Goal: Task Accomplishment & Management: Complete application form

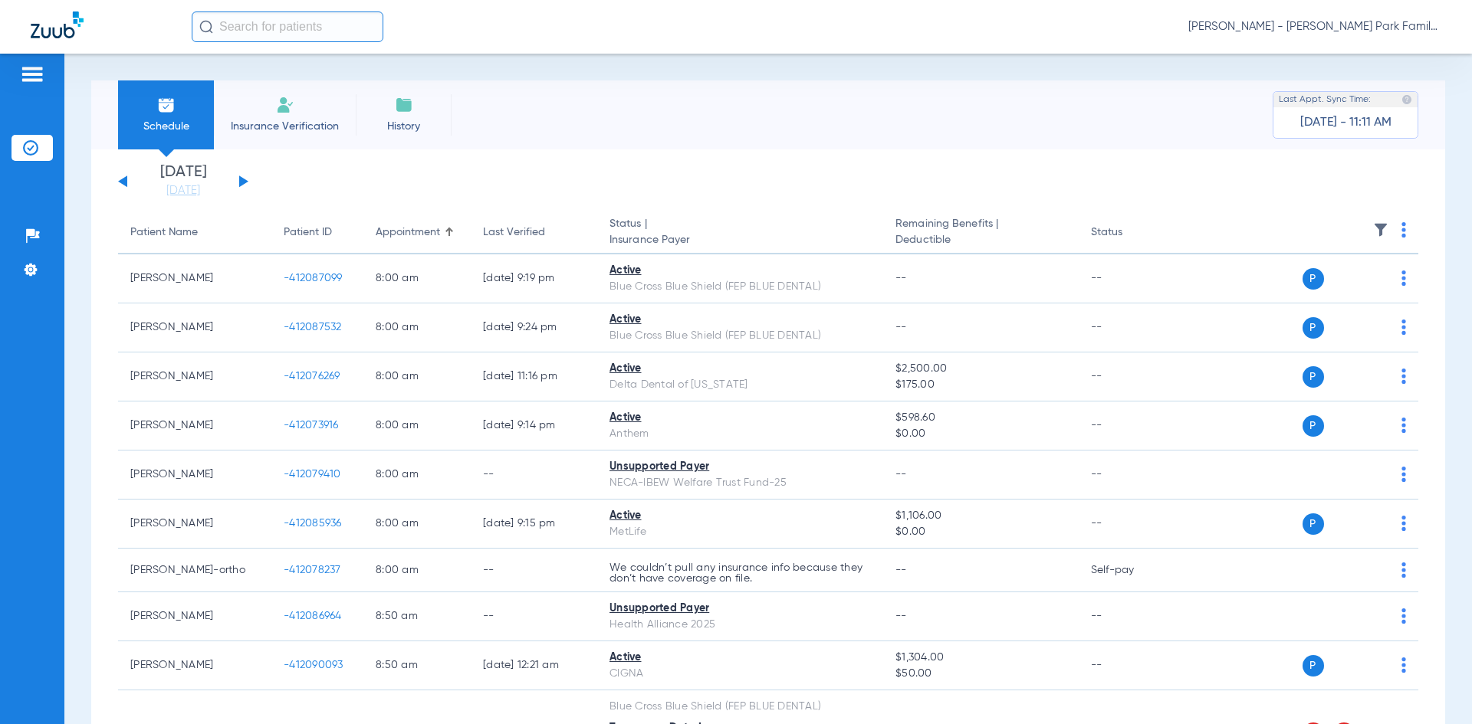
click at [286, 113] on img at bounding box center [285, 105] width 18 height 18
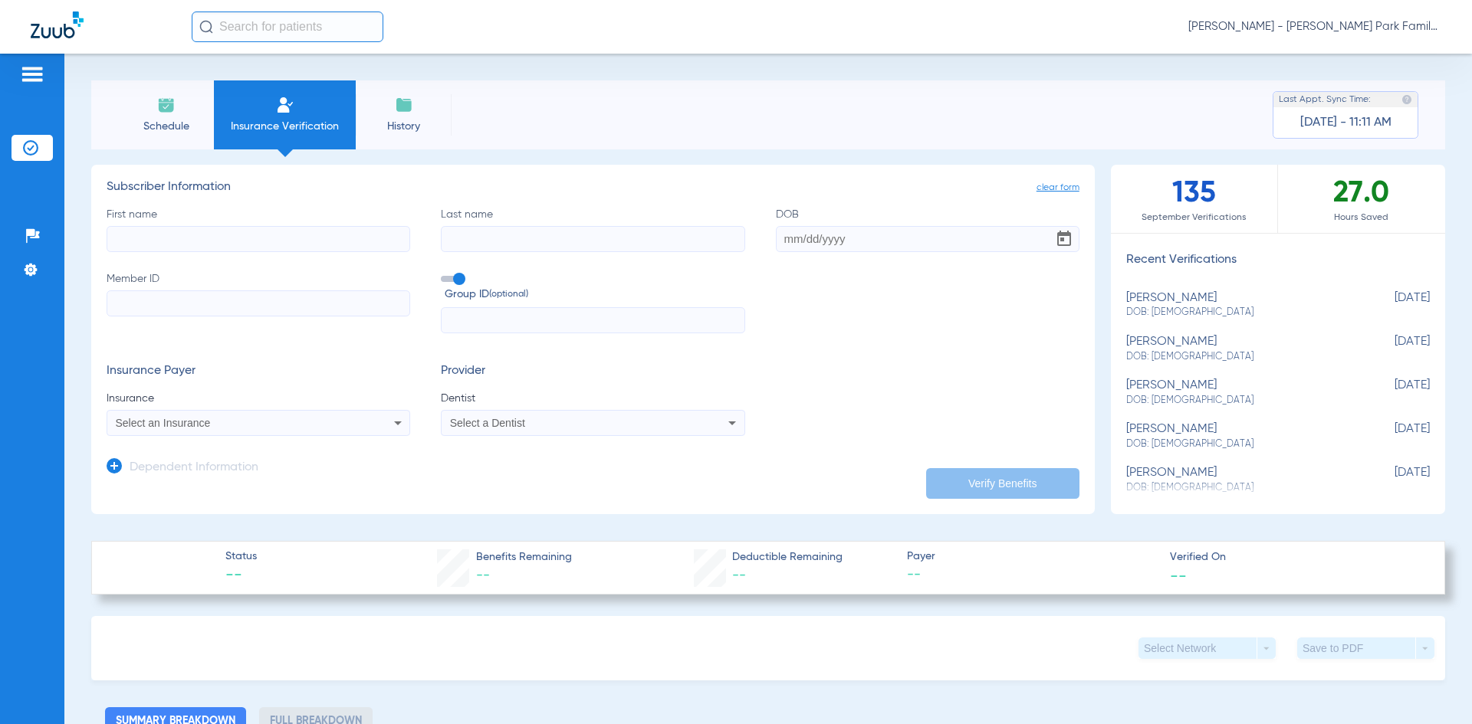
click at [303, 234] on input "First name" at bounding box center [258, 239] width 303 height 26
click at [195, 237] on input "First name Required" at bounding box center [258, 239] width 303 height 26
type input "[PERSON_NAME]"
type input "[DATE]"
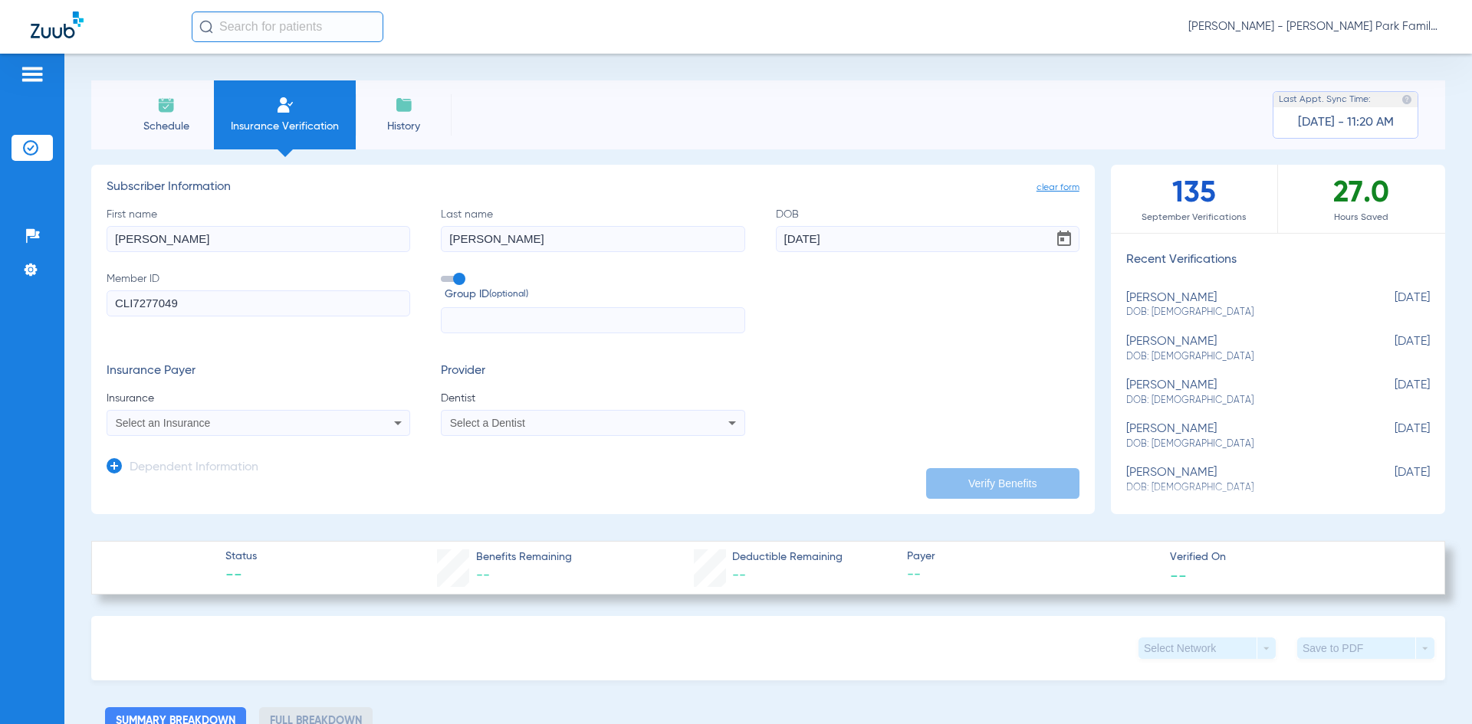
type input "CLI7277049"
click at [456, 280] on span at bounding box center [452, 279] width 23 height 6
click at [444, 274] on input "Group ID (optional)" at bounding box center [444, 274] width 0 height 0
click at [333, 418] on div "Select an Insurance" at bounding box center [230, 423] width 229 height 11
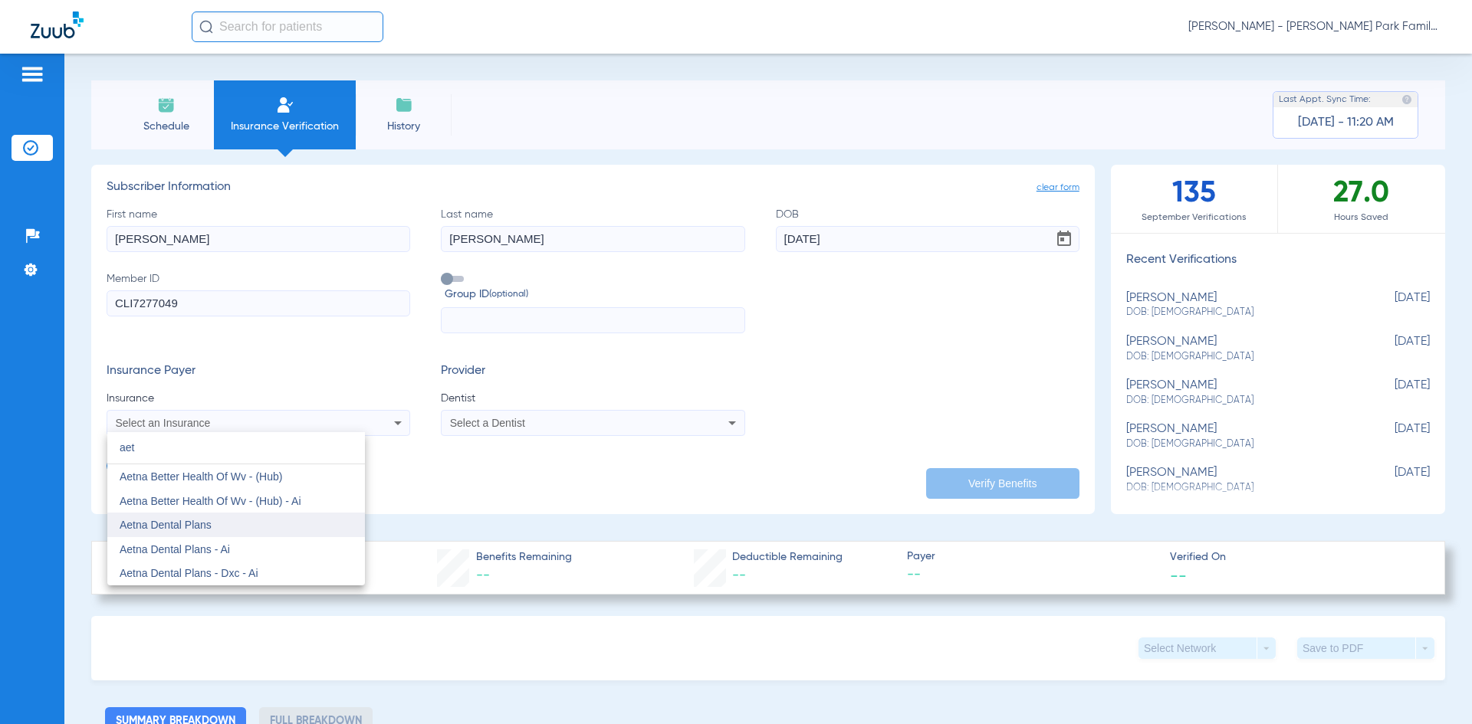
type input "aet"
click at [227, 534] on mat-option "Aetna Dental Plans" at bounding box center [236, 525] width 258 height 25
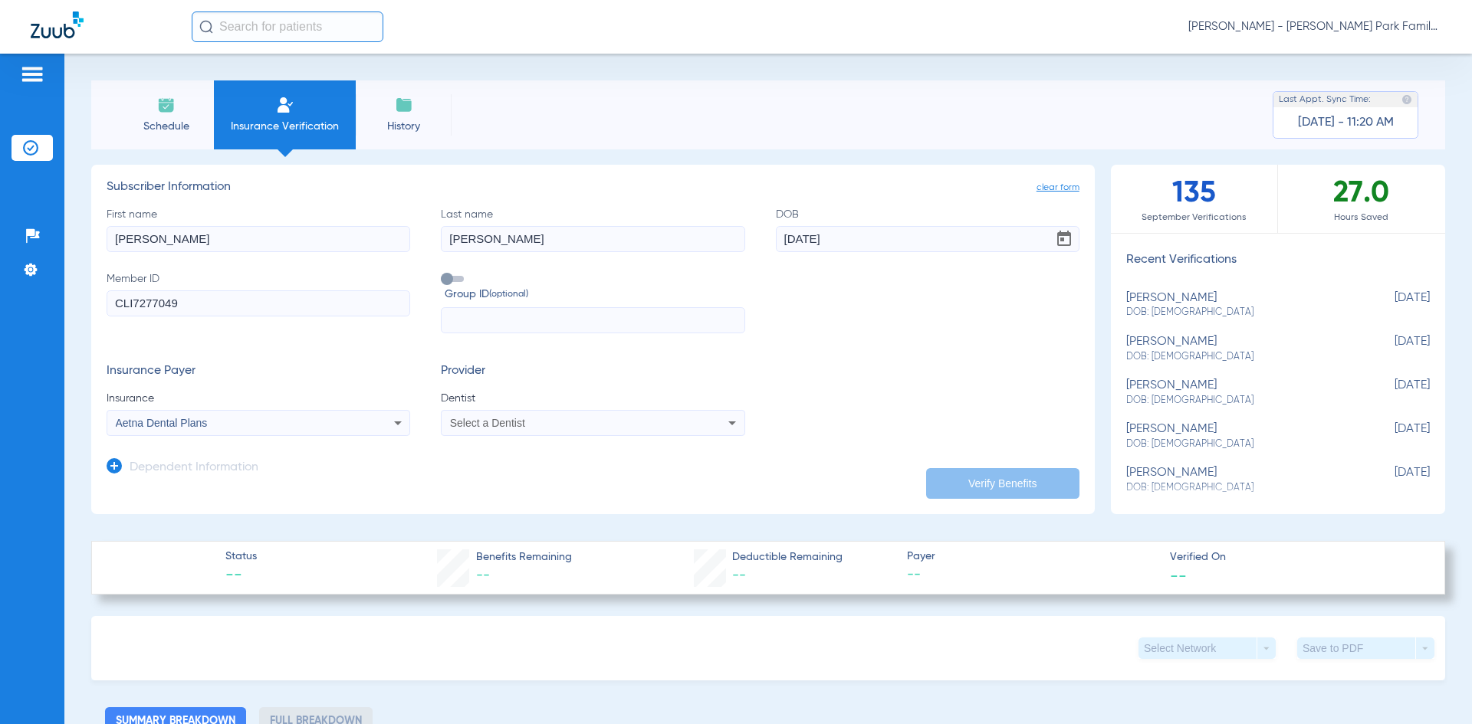
click at [607, 423] on div "Select a Dentist" at bounding box center [564, 423] width 229 height 11
type input "[PERSON_NAME]"
click at [594, 478] on span "[PERSON_NAME] 1801046651" at bounding box center [525, 476] width 149 height 11
click at [1007, 477] on button "Verify Benefits" at bounding box center [1002, 483] width 153 height 31
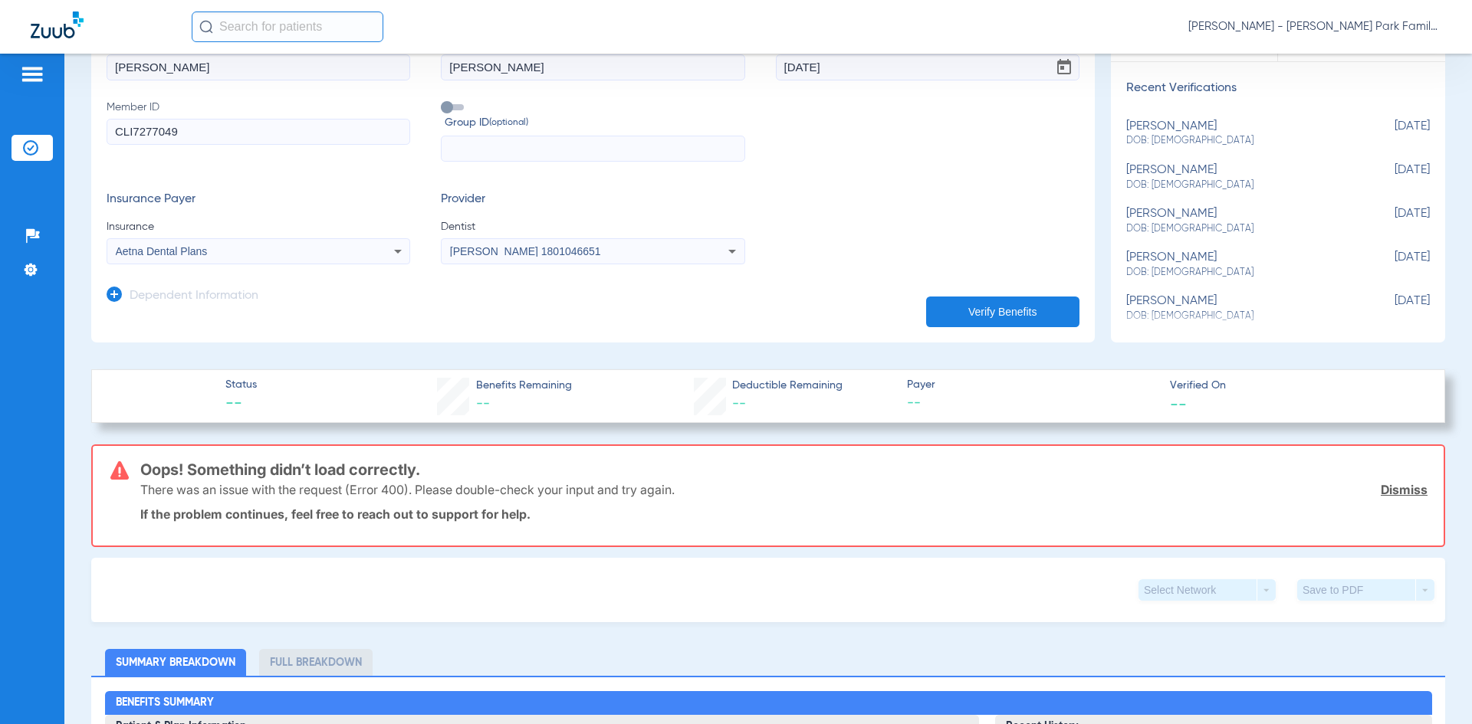
scroll to position [230, 0]
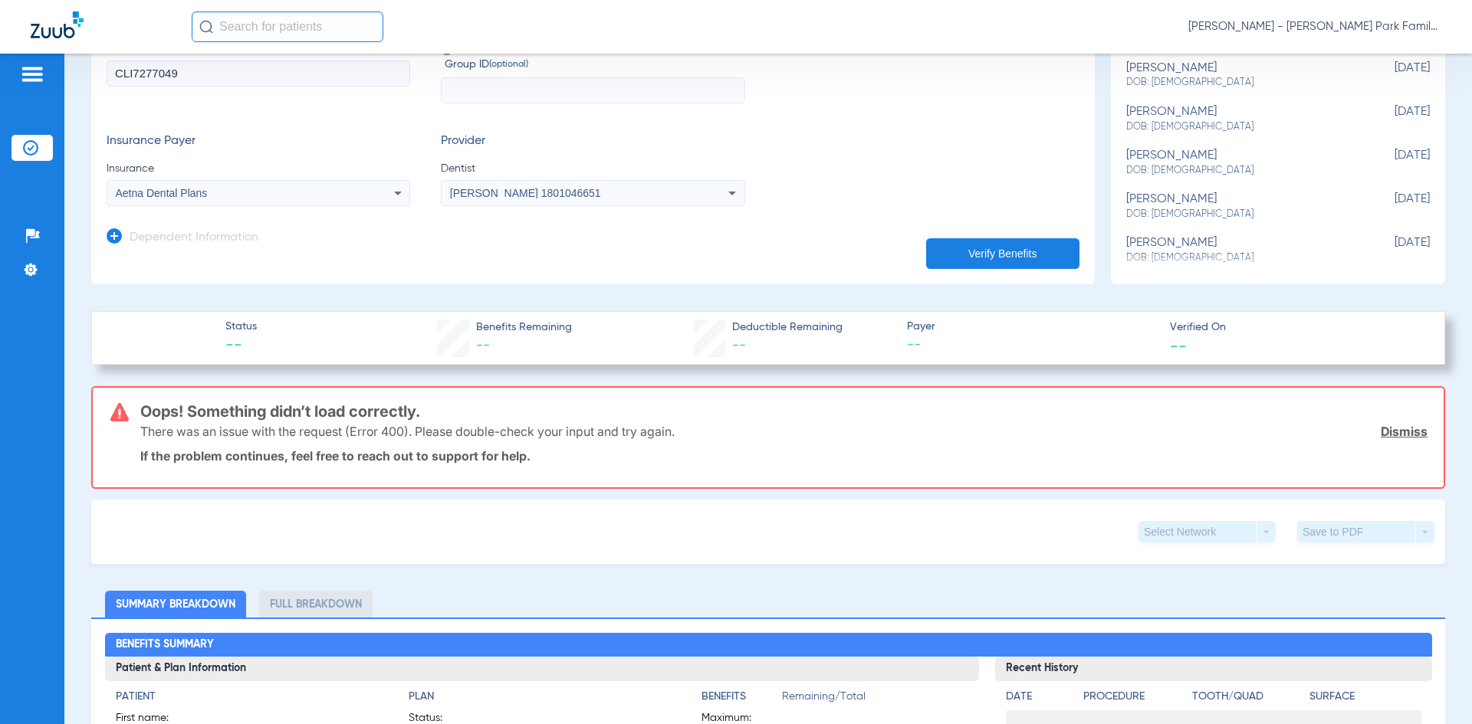
click at [949, 257] on button "Verify Benefits" at bounding box center [1002, 253] width 153 height 31
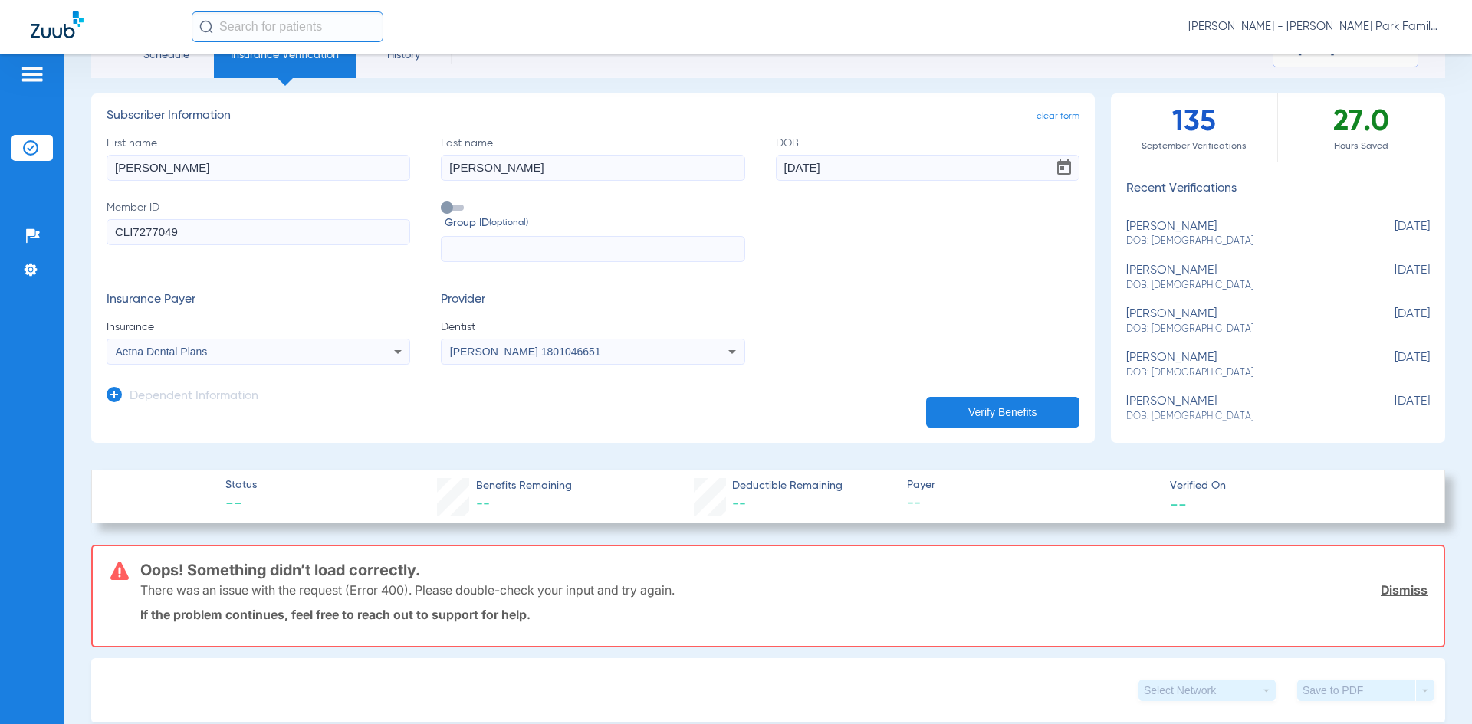
scroll to position [0, 0]
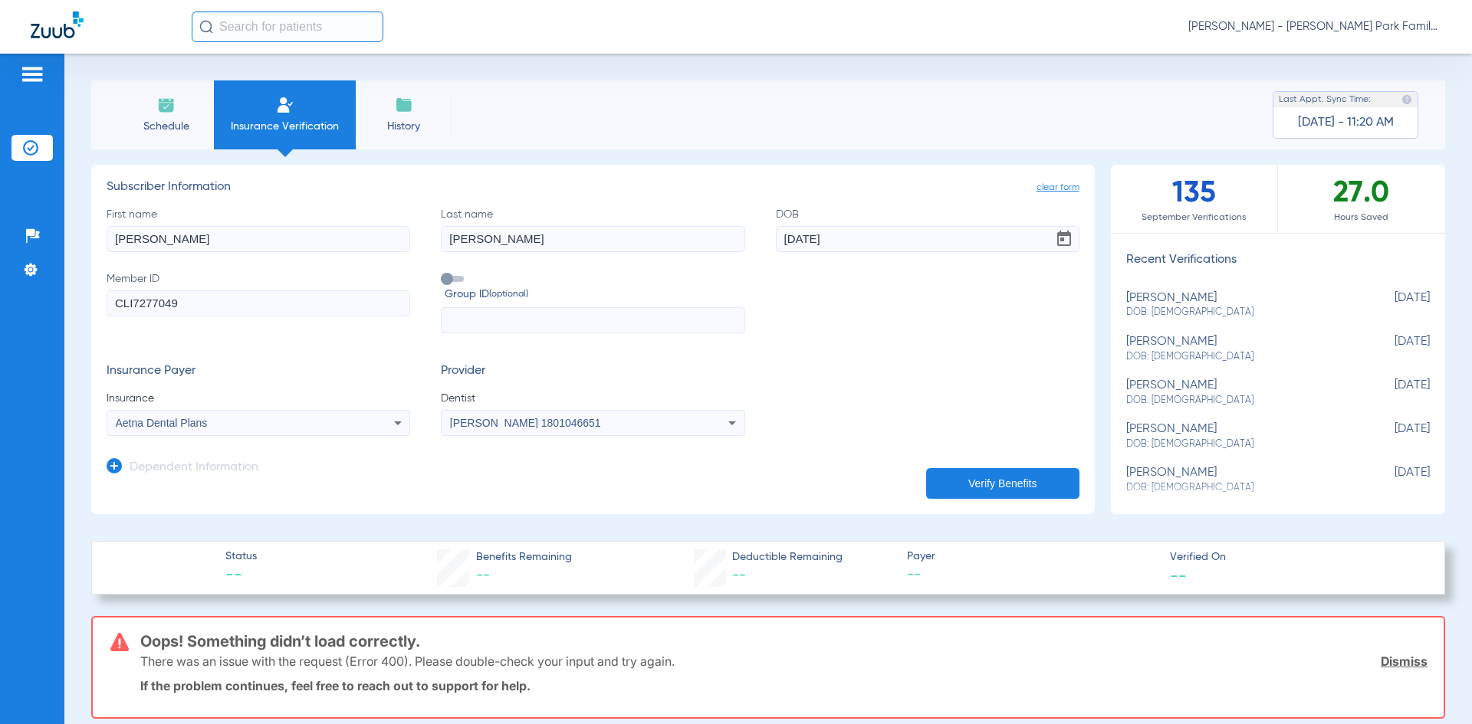
click at [456, 274] on label "Group ID (optional)" at bounding box center [592, 287] width 303 height 33
click at [444, 274] on input "Group ID (optional)" at bounding box center [444, 274] width 0 height 0
click at [474, 317] on input "text" at bounding box center [592, 320] width 303 height 26
drag, startPoint x: 185, startPoint y: 306, endPoint x: 54, endPoint y: 305, distance: 131.1
click at [54, 305] on div "Patients Insurance Verification Setup Help Center Settings Schedule Insurance V…" at bounding box center [736, 416] width 1472 height 724
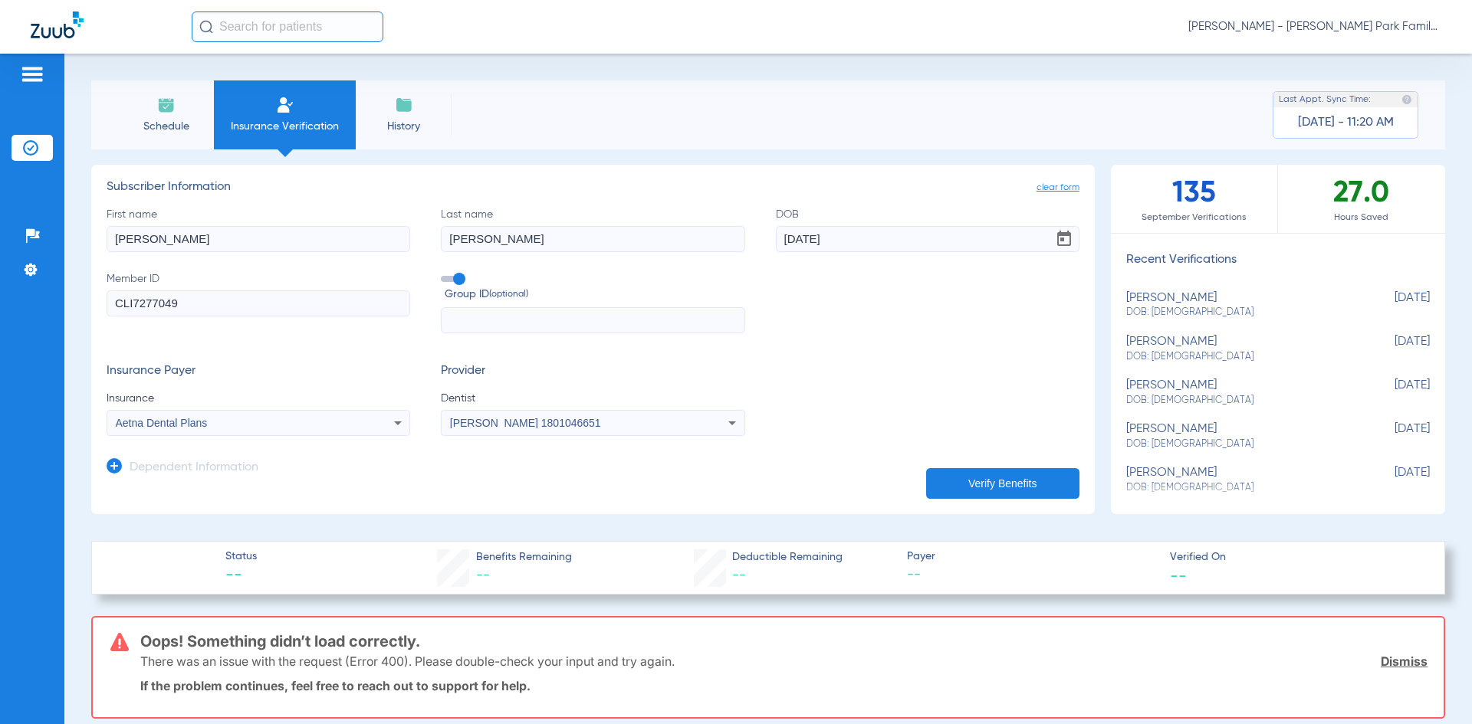
click at [558, 320] on input "text" at bounding box center [592, 320] width 303 height 26
paste input "CLI7277049"
type input "CLI7277049"
drag, startPoint x: 199, startPoint y: 314, endPoint x: 100, endPoint y: 317, distance: 99.7
click at [73, 313] on div "Schedule Insurance Verification History Last Appt. Sync Time: [DATE] - 11:20 AM…" at bounding box center [767, 389] width 1407 height 671
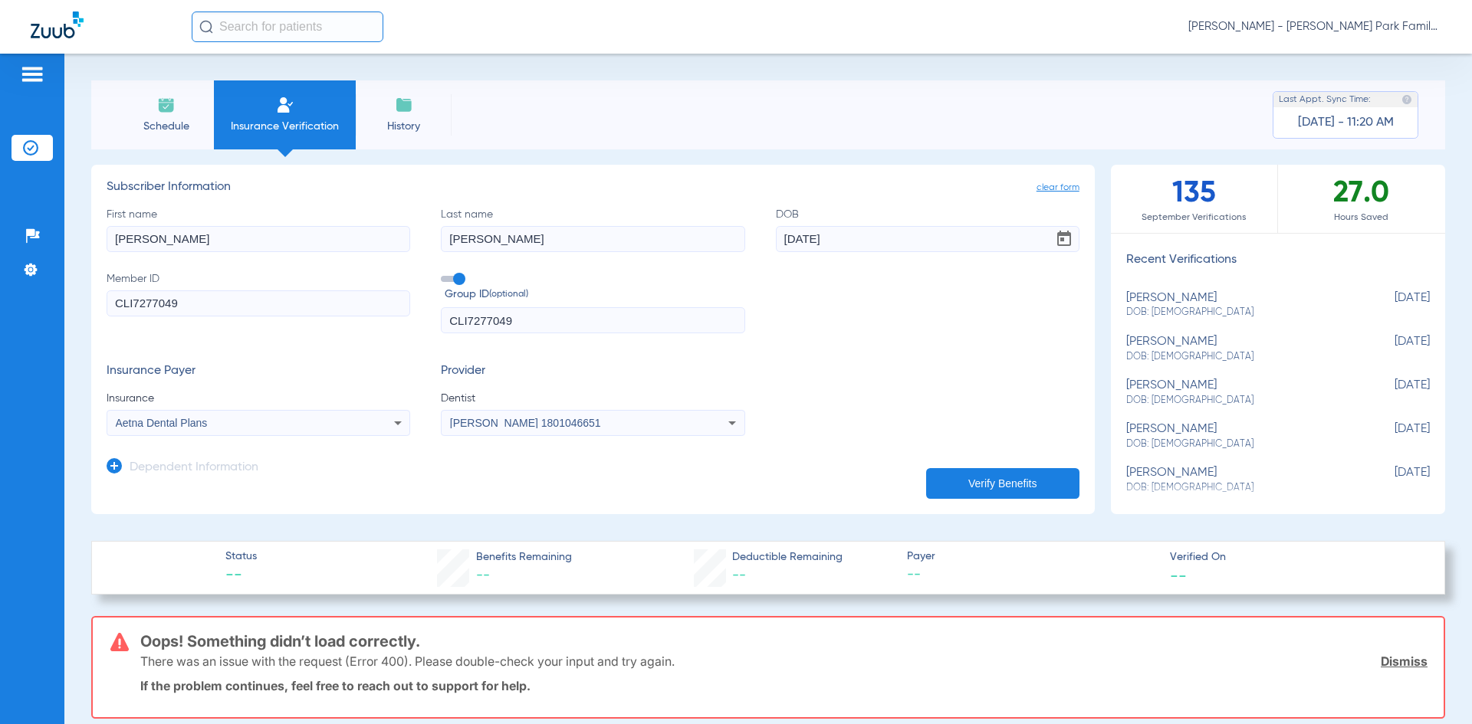
paste input "485-78-2895"
click at [154, 303] on input "485-78-2895" at bounding box center [258, 303] width 303 height 26
click at [139, 302] on input "485-782895" at bounding box center [258, 303] width 303 height 26
type input "485782895"
click at [1008, 476] on button "Verify Benefits" at bounding box center [1002, 483] width 153 height 31
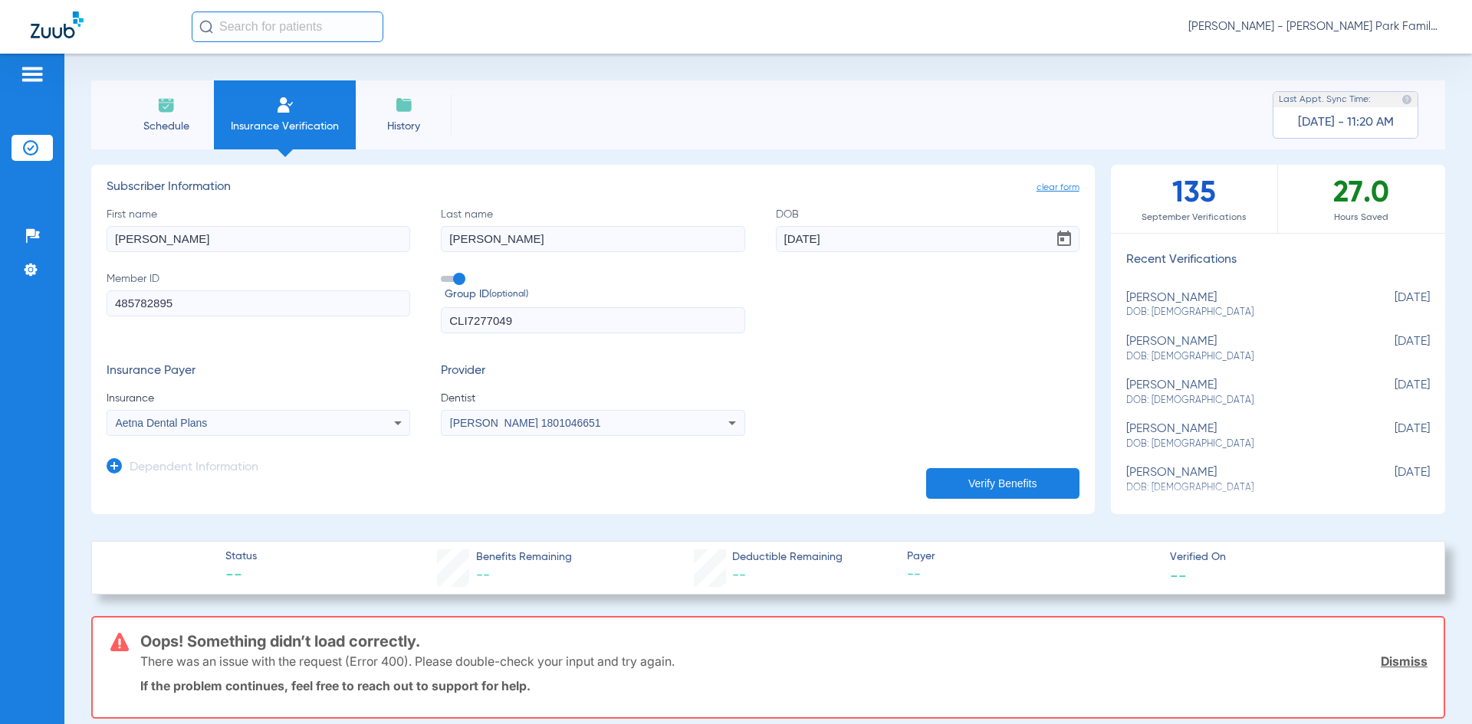
scroll to position [153, 0]
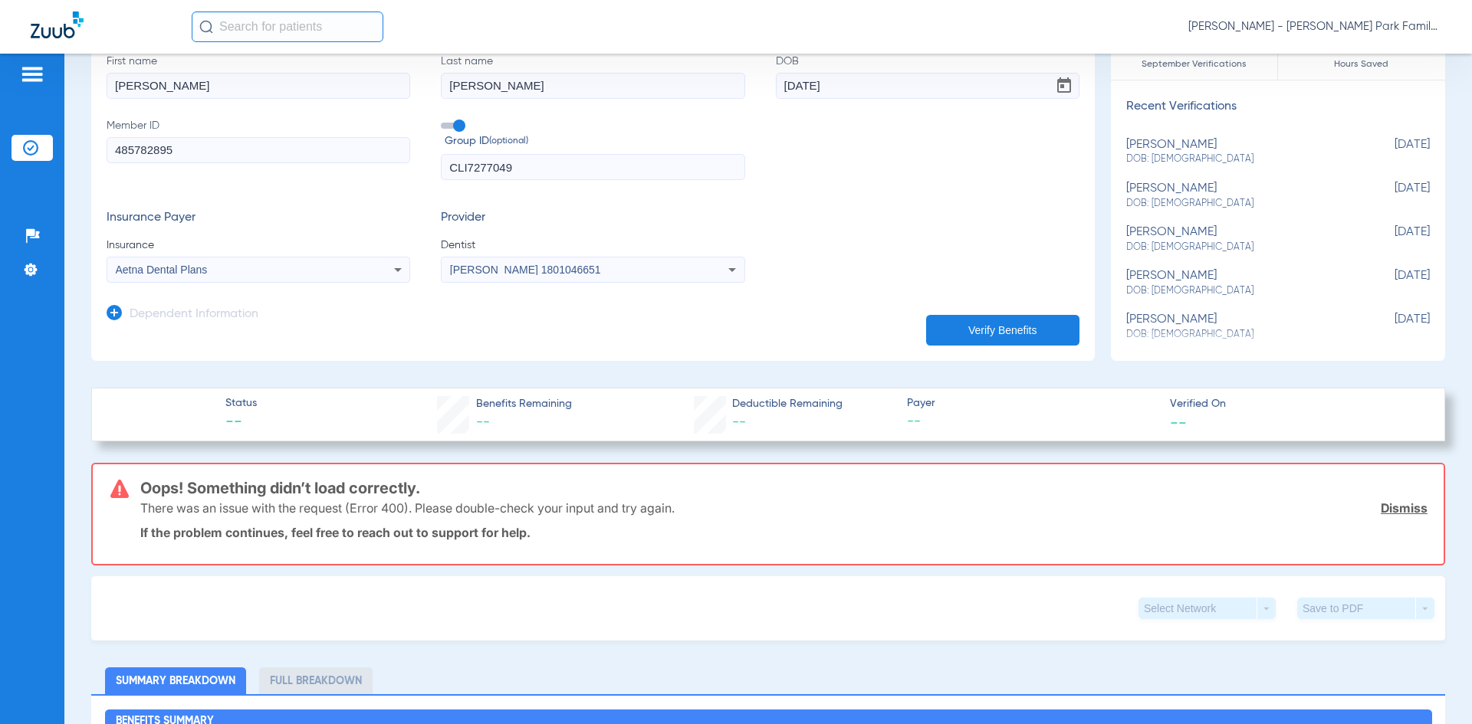
click at [976, 333] on button "Verify Benefits" at bounding box center [1002, 330] width 153 height 31
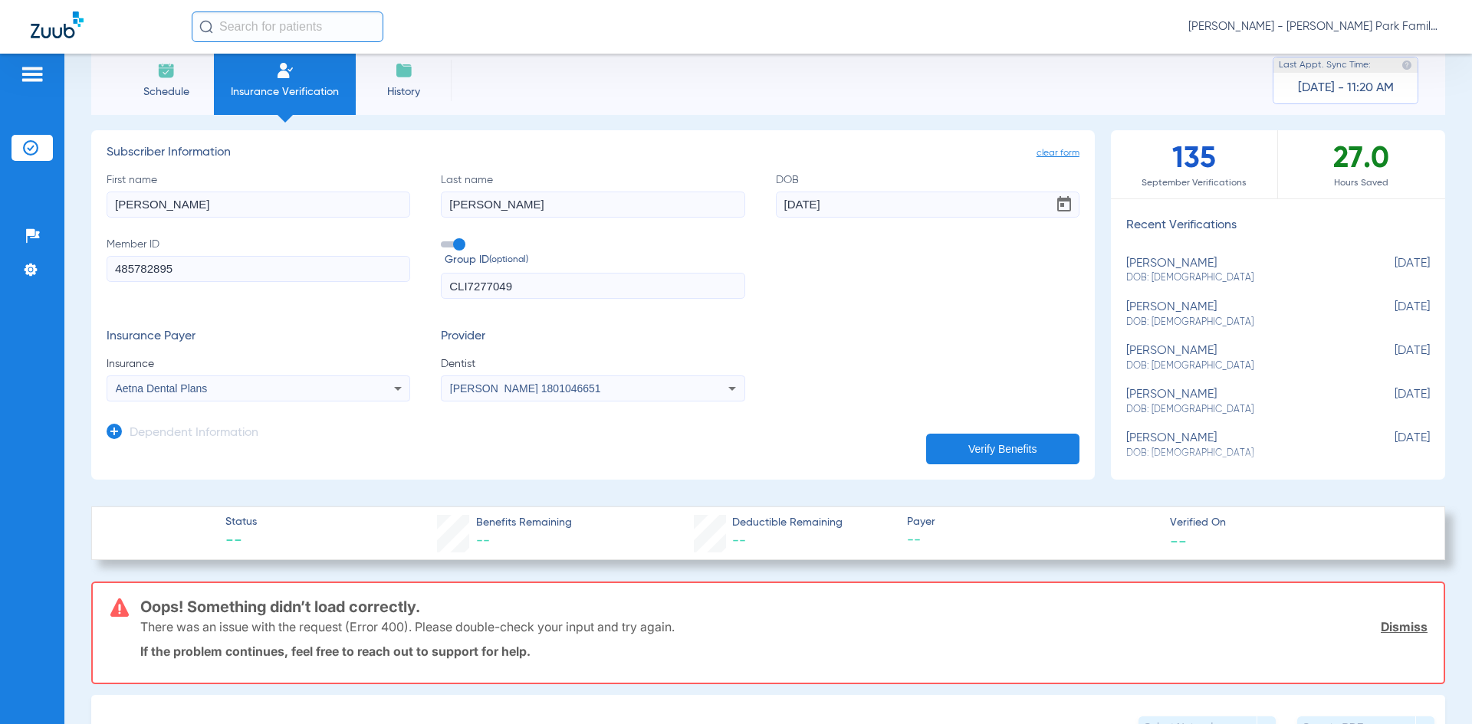
scroll to position [0, 0]
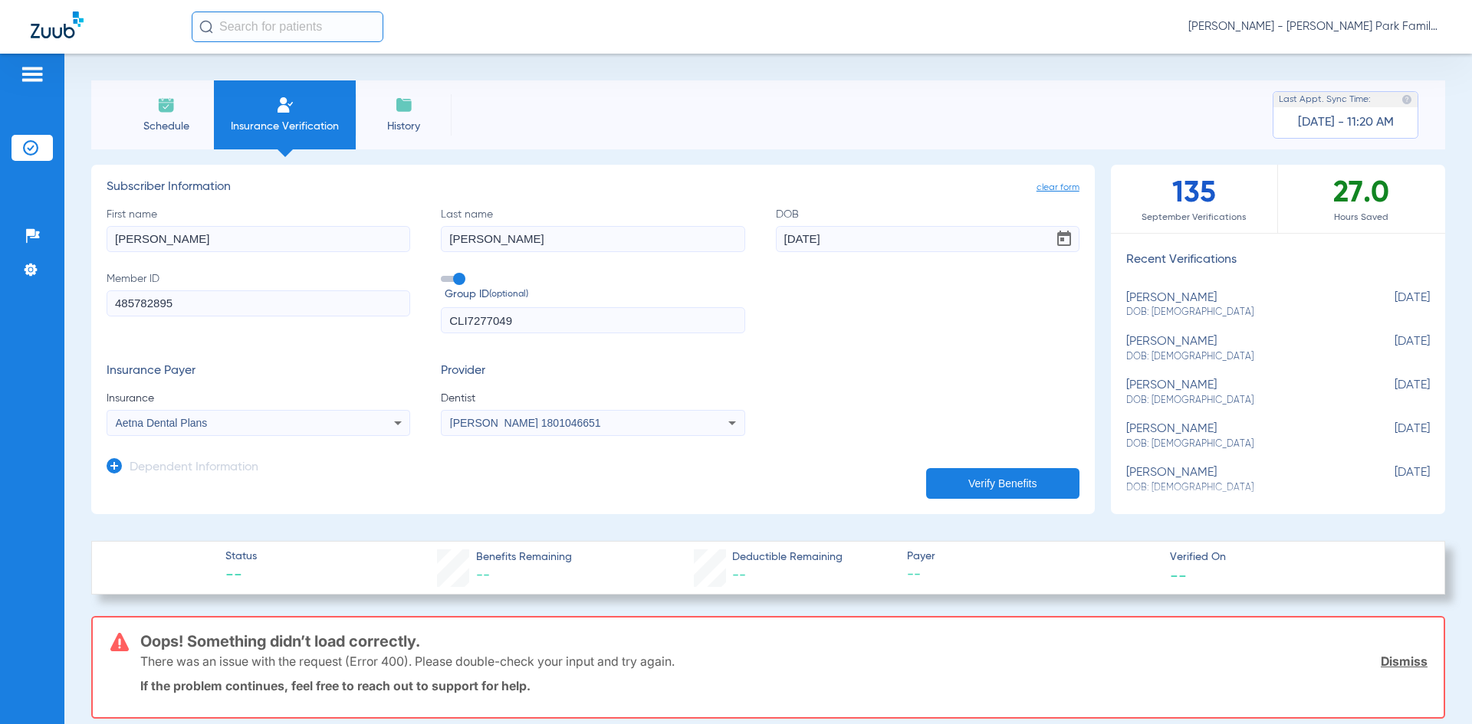
click at [160, 123] on span "Schedule" at bounding box center [166, 126] width 73 height 15
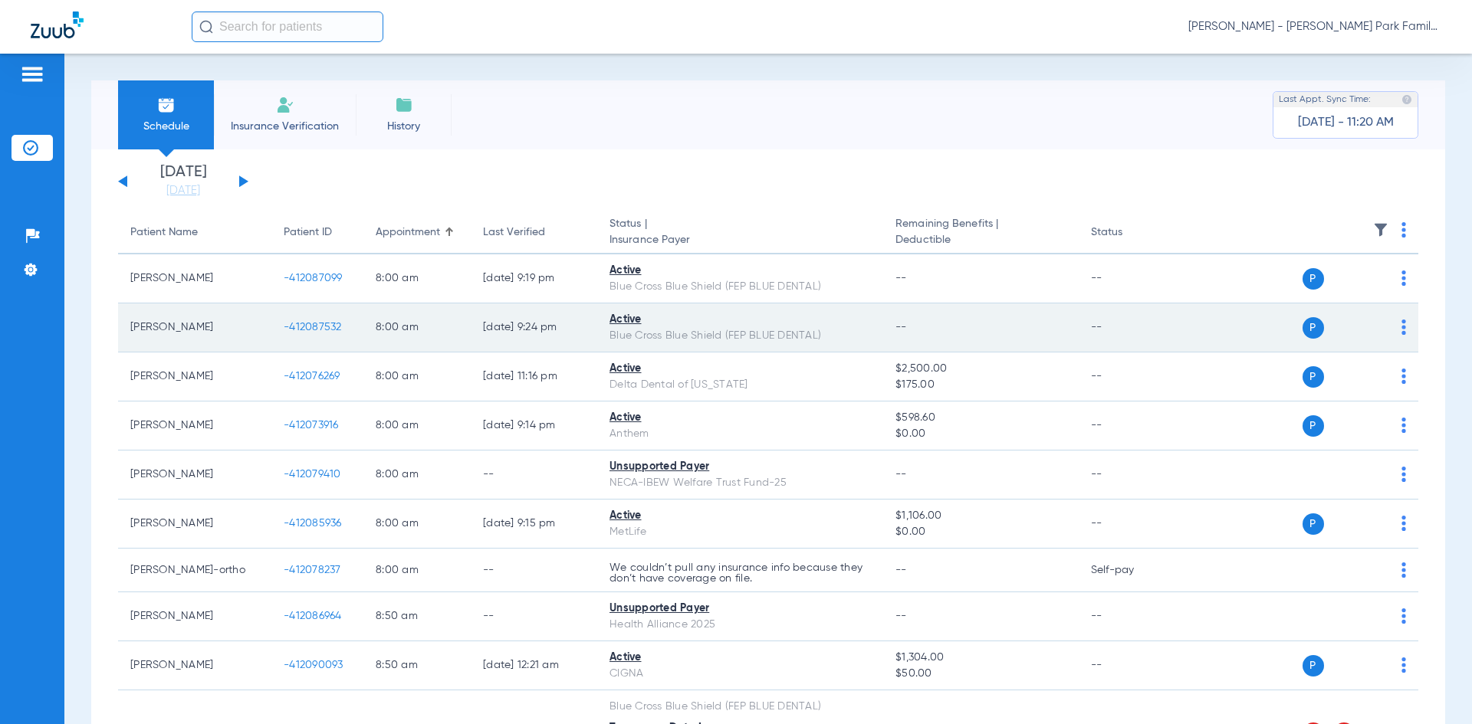
click at [326, 329] on span "-412087532" at bounding box center [313, 327] width 58 height 11
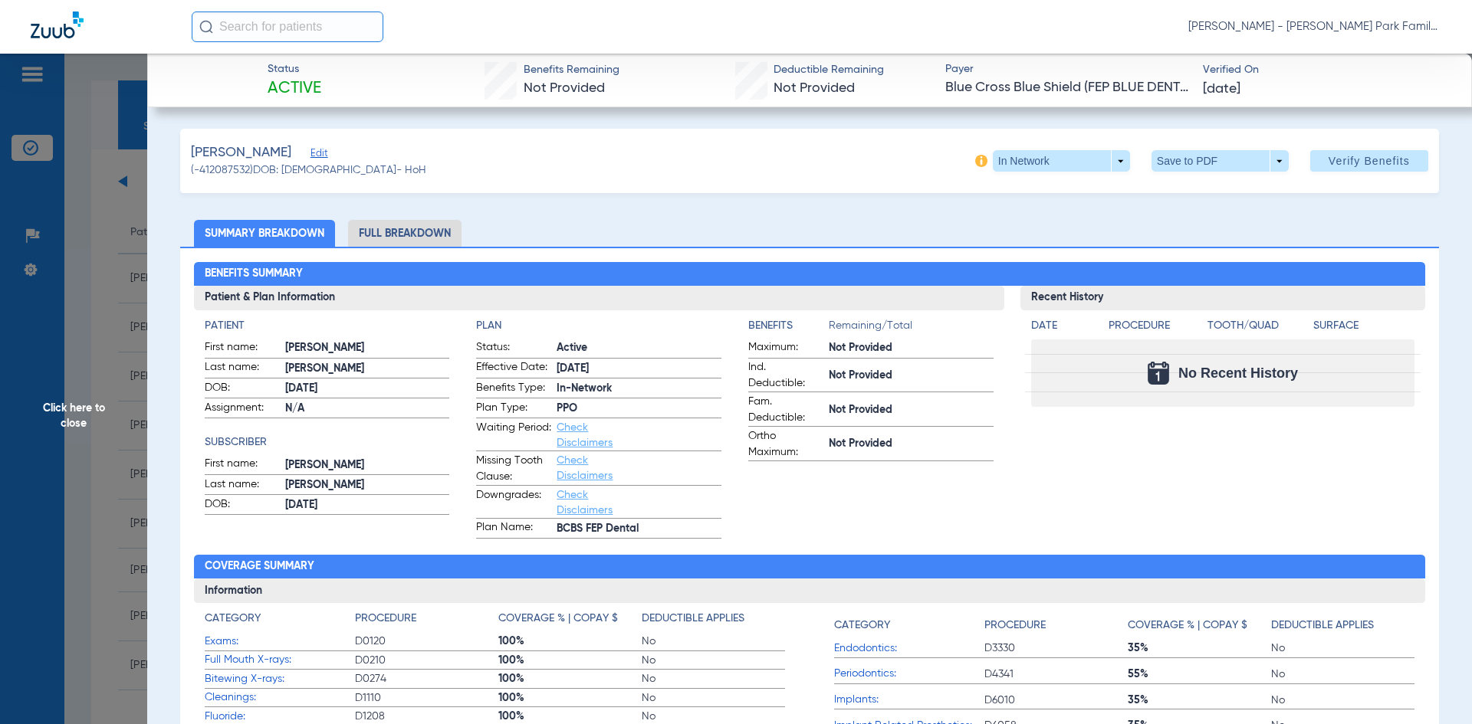
click at [83, 414] on span "Click here to close" at bounding box center [73, 416] width 147 height 724
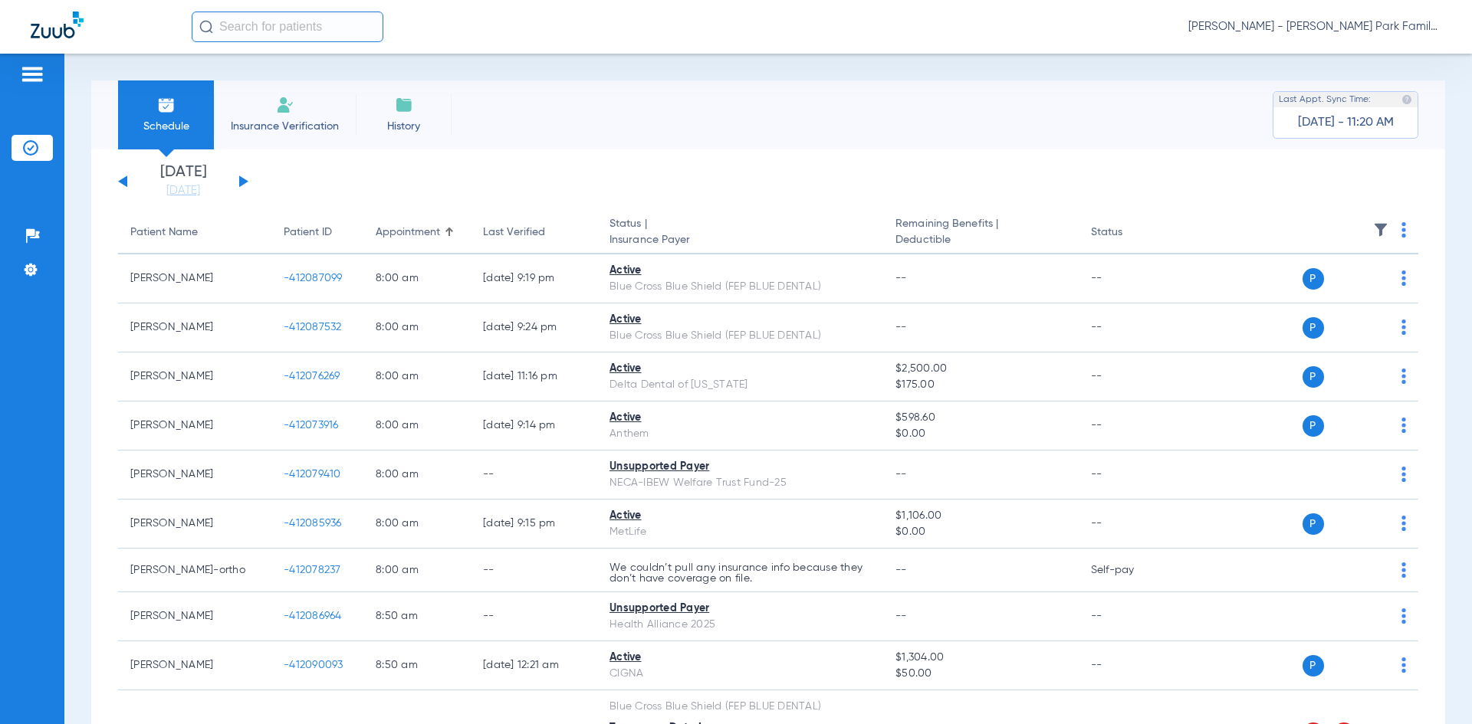
click at [322, 104] on li "Insurance Verification" at bounding box center [285, 114] width 142 height 69
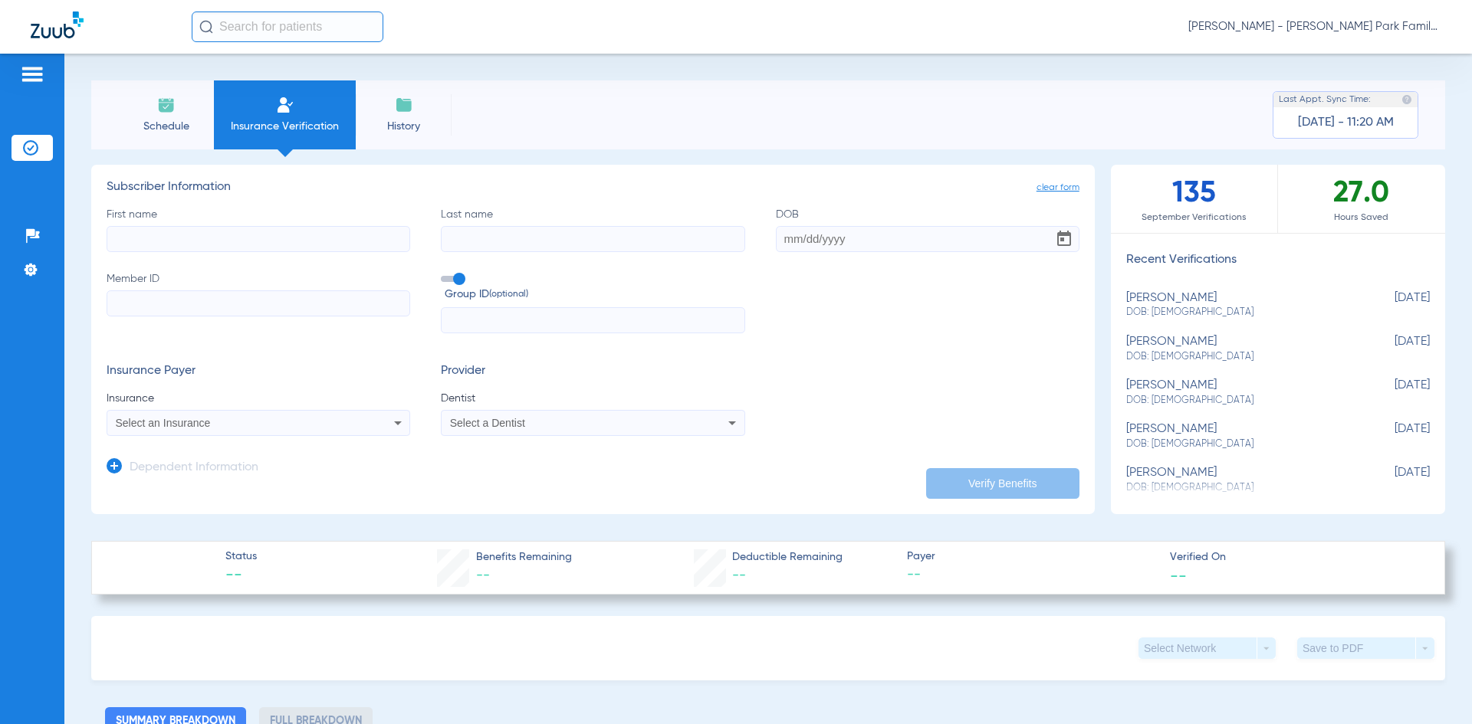
click at [230, 229] on input "First name" at bounding box center [258, 239] width 303 height 26
type input "[PERSON_NAME]"
type input "[DATE]"
click at [575, 329] on input "text" at bounding box center [592, 320] width 303 height 26
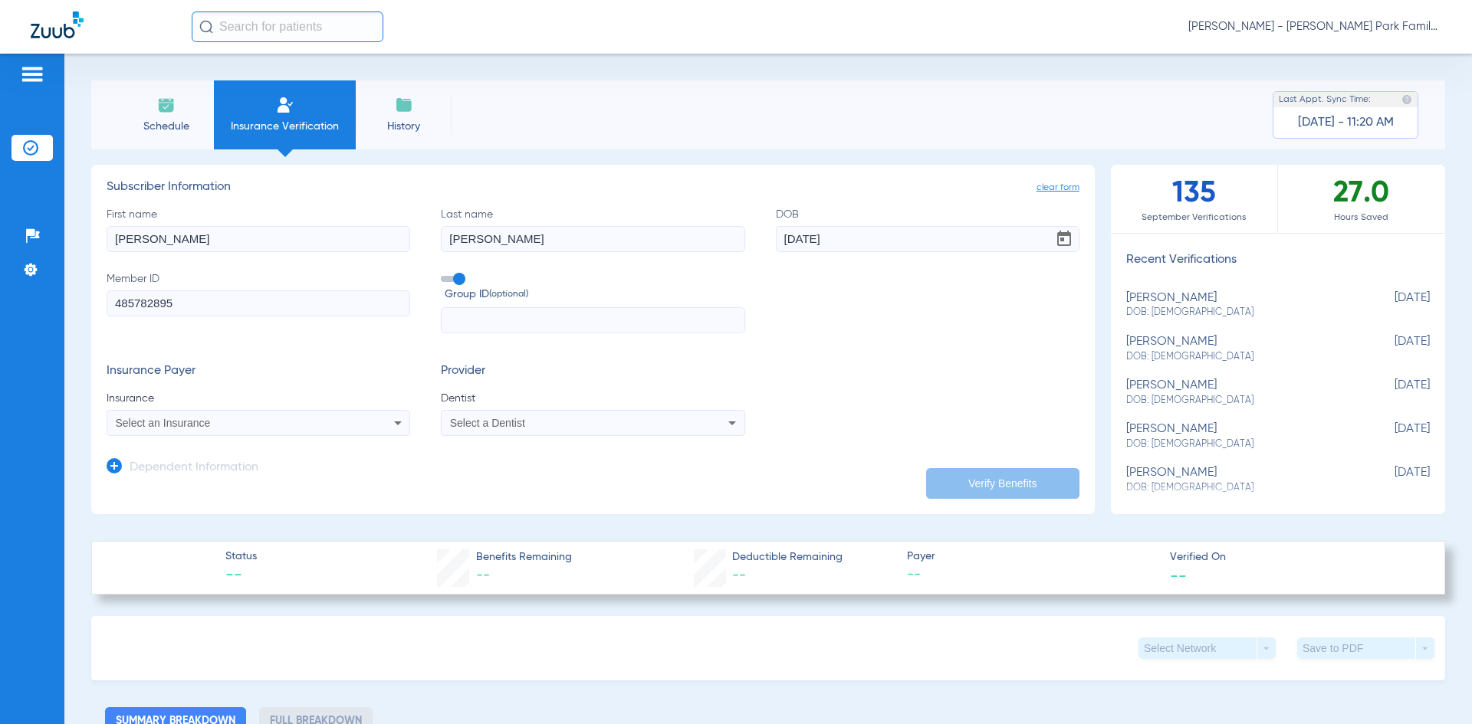
drag, startPoint x: 198, startPoint y: 310, endPoint x: -192, endPoint y: 341, distance: 391.4
click at [0, 341] on html "[PERSON_NAME] - [PERSON_NAME] Park Family Dentistry Patients Insurance Verifica…" at bounding box center [736, 362] width 1472 height 724
type input "48690958"
type input "CLI7277049"
drag, startPoint x: 221, startPoint y: 436, endPoint x: 226, endPoint y: 417, distance: 19.9
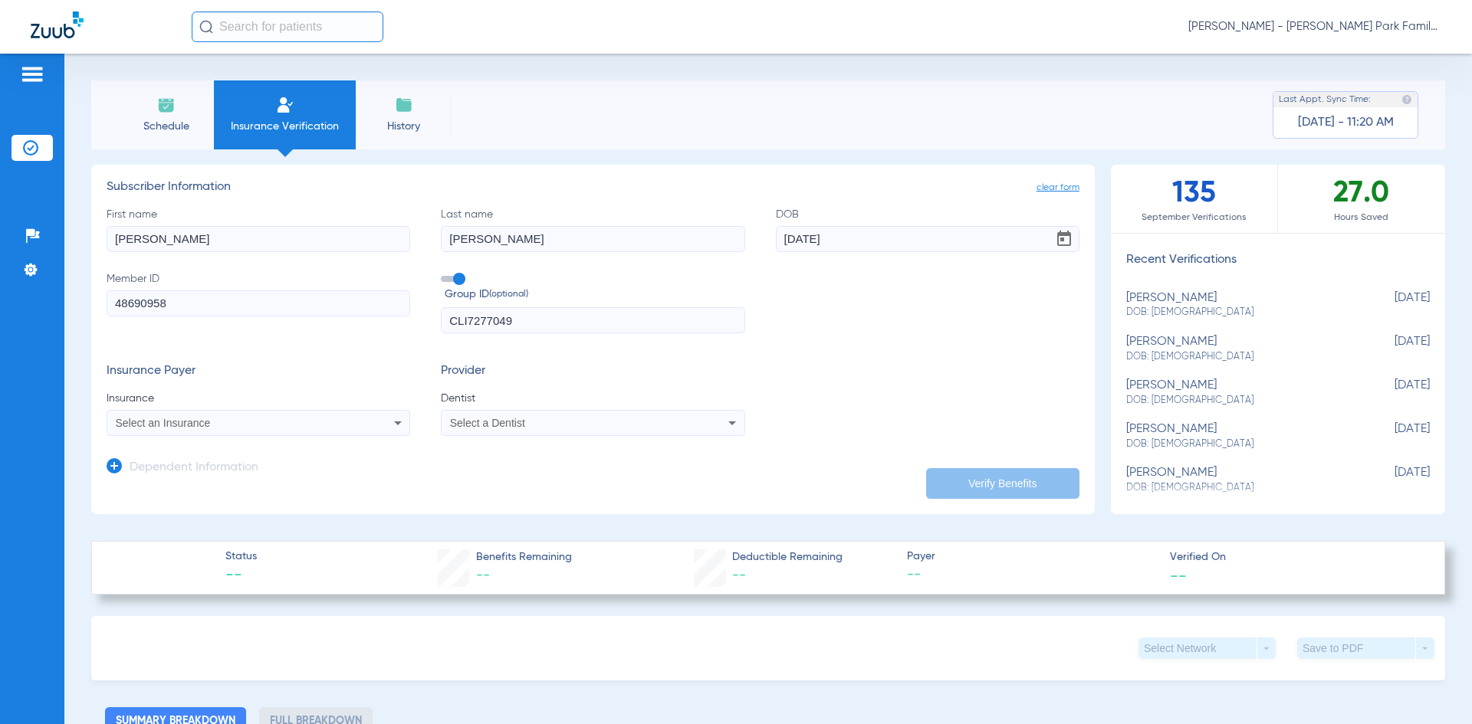
click at [221, 435] on form "clear form Subscriber Information First name [PERSON_NAME] Last name [PERSON_NA…" at bounding box center [593, 333] width 973 height 307
click at [226, 417] on div "Select an Insurance" at bounding box center [258, 423] width 302 height 18
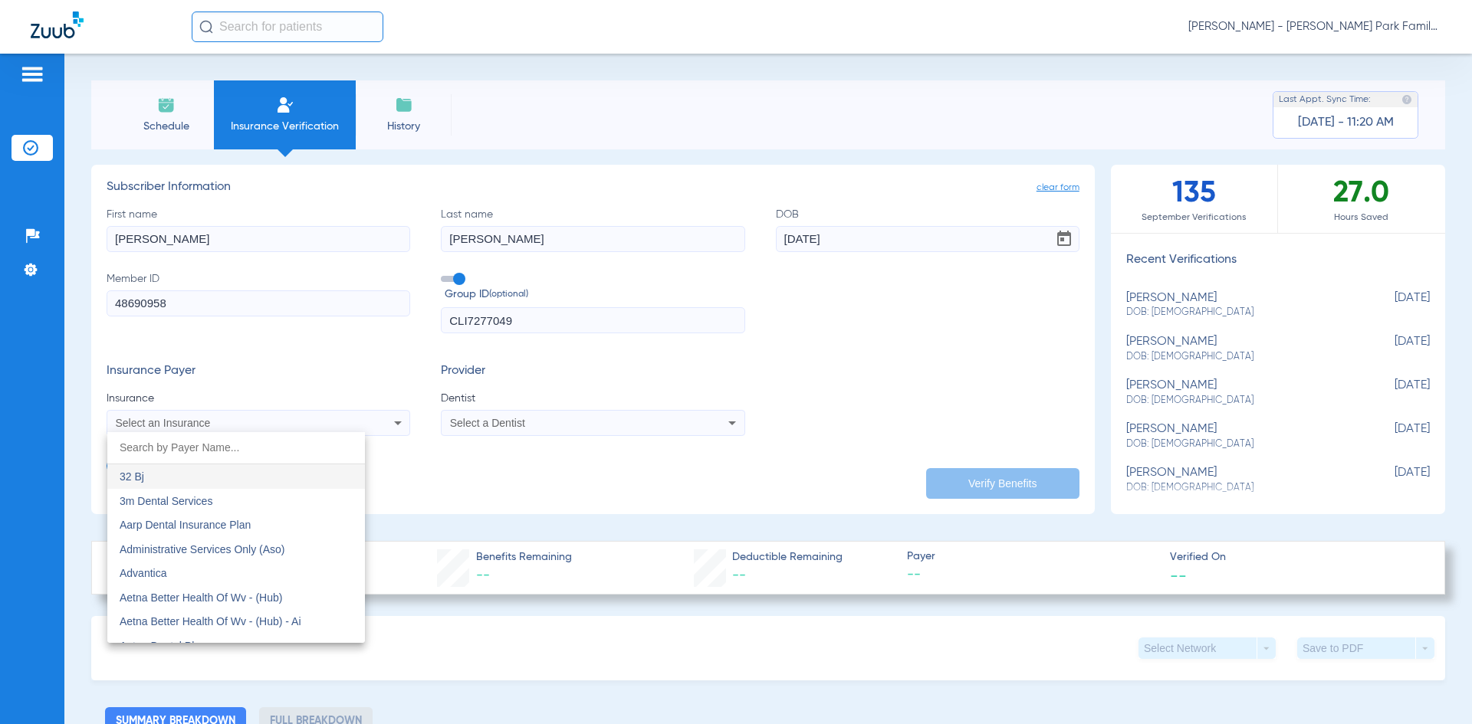
type input "a"
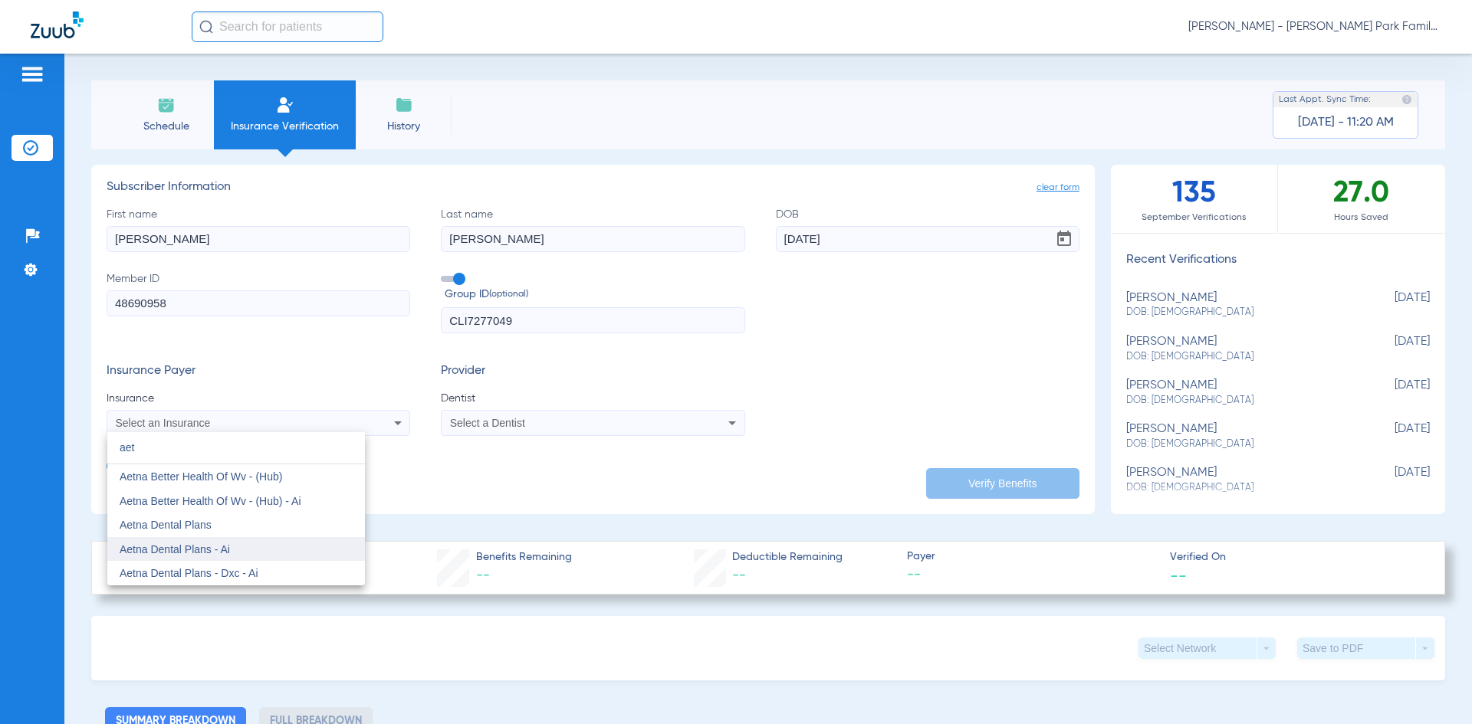
type input "aet"
click at [259, 545] on mat-option "Aetna Dental Plans - Ai" at bounding box center [236, 549] width 258 height 25
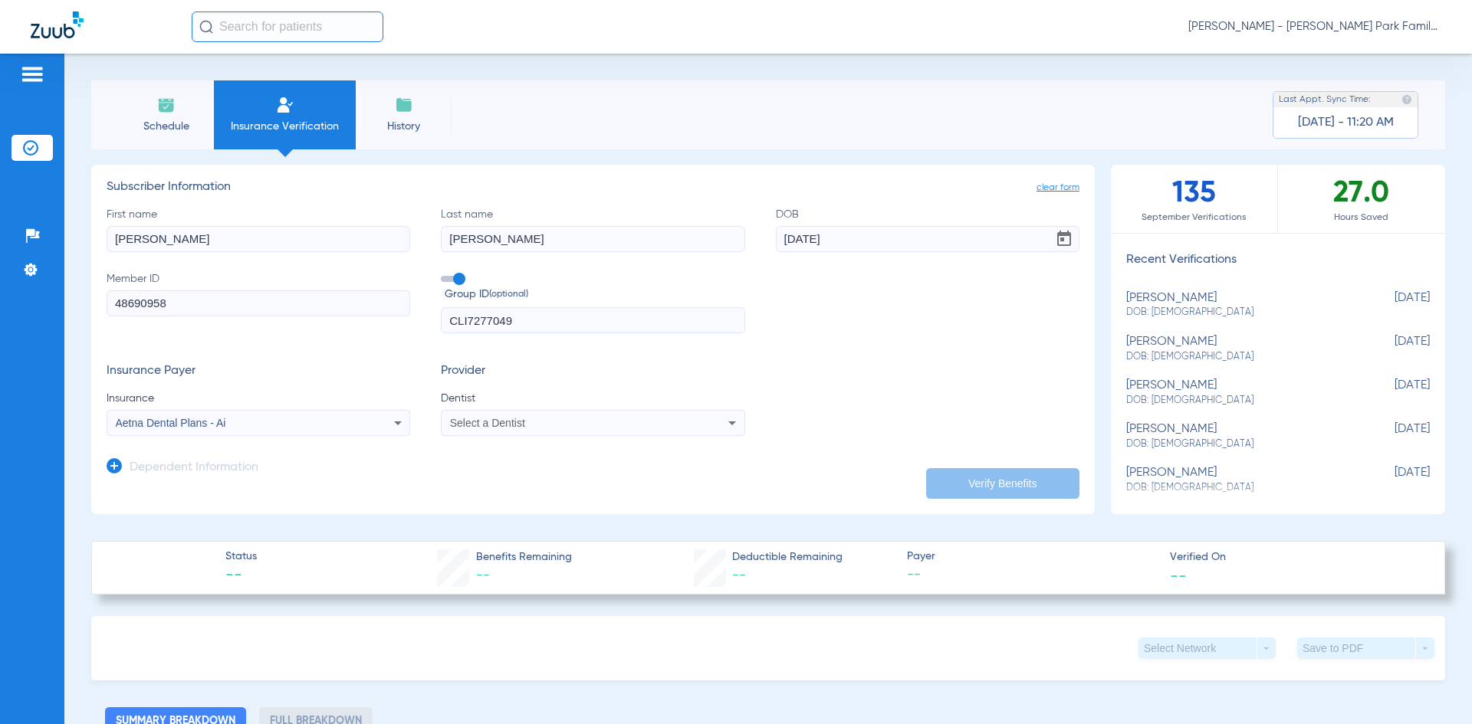
click at [482, 431] on div "Select a Dentist" at bounding box center [592, 423] width 302 height 18
type input "[PERSON_NAME]"
click at [498, 484] on mat-option "[PERSON_NAME] 1801046651" at bounding box center [568, 476] width 258 height 25
click at [963, 483] on button "Verify Benefits" at bounding box center [1002, 483] width 153 height 31
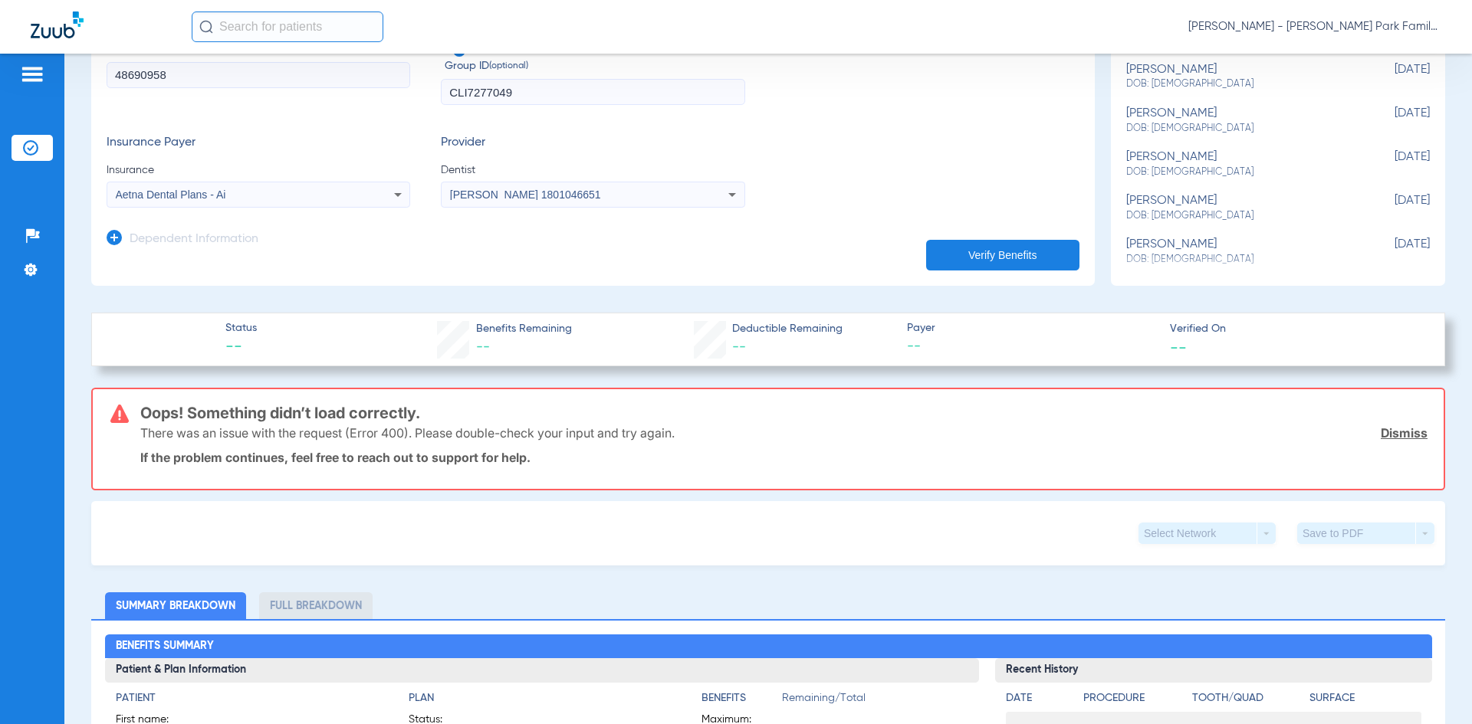
scroll to position [230, 0]
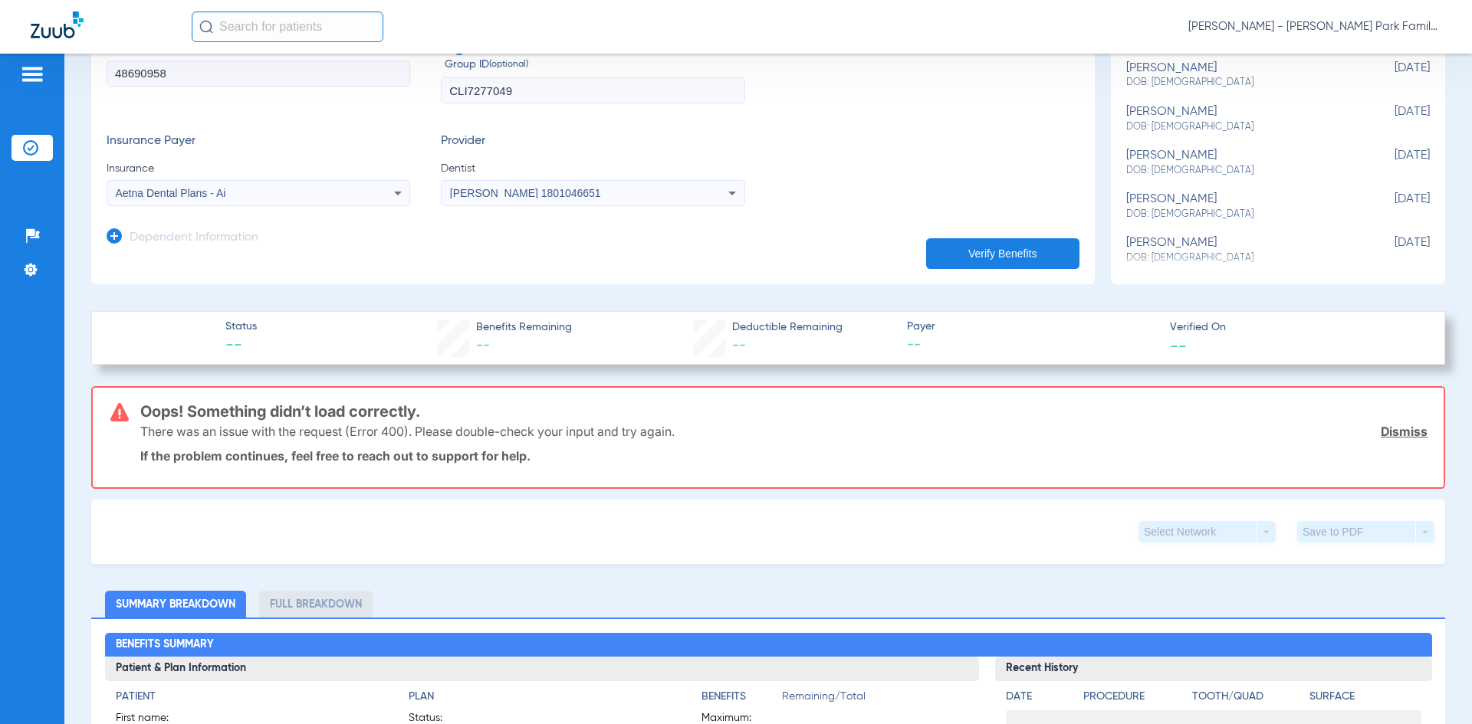
click at [979, 251] on button "Verify Benefits" at bounding box center [1002, 253] width 153 height 31
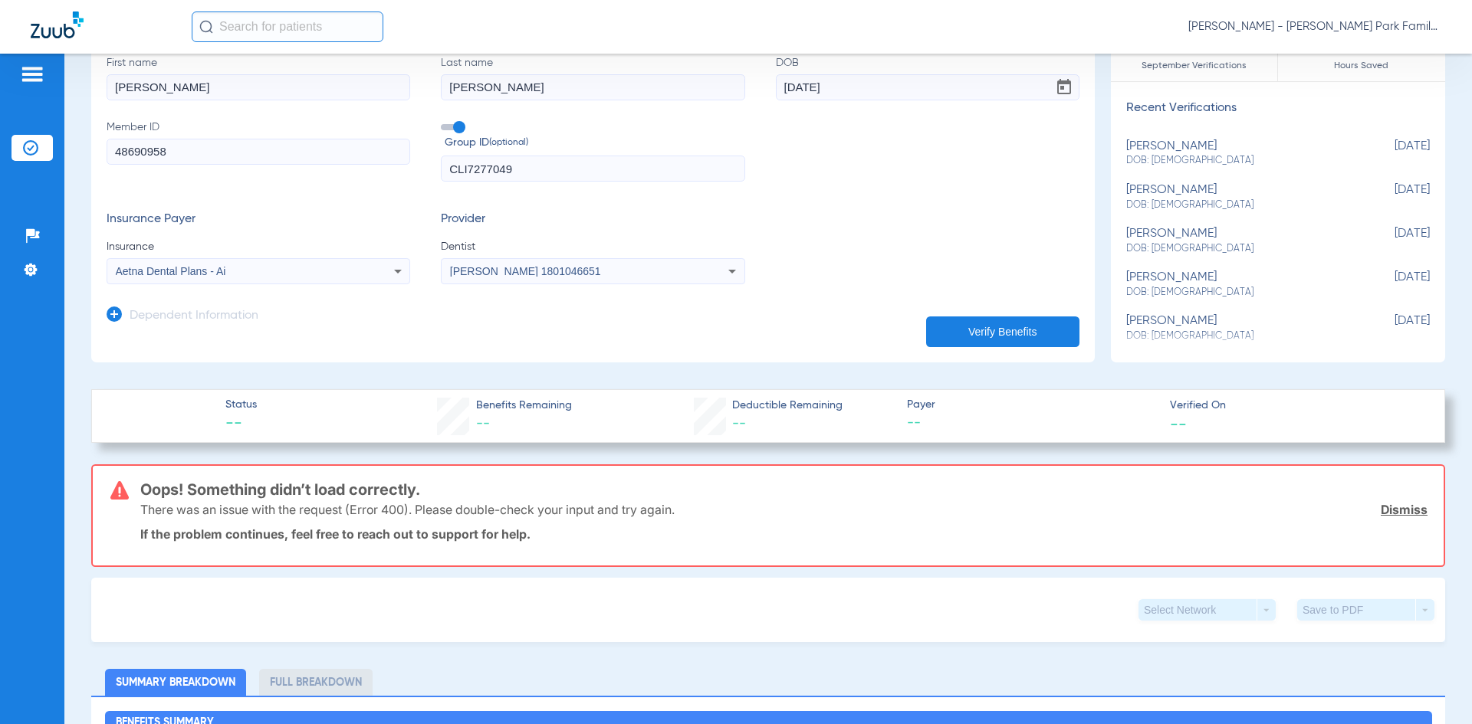
scroll to position [77, 0]
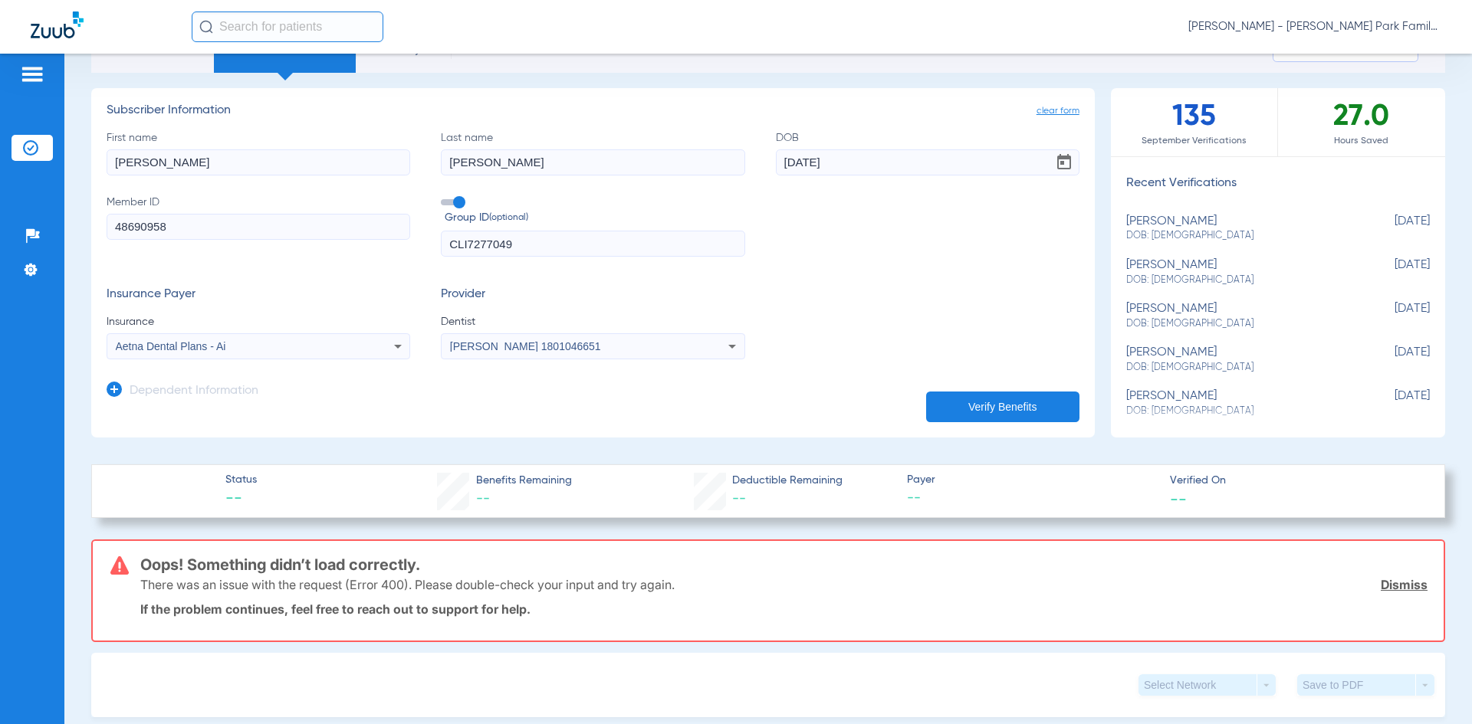
drag, startPoint x: 533, startPoint y: 244, endPoint x: 407, endPoint y: 241, distance: 126.5
click at [403, 245] on div "First name [PERSON_NAME] Last name [PERSON_NAME] [DEMOGRAPHIC_DATA] Member ID 4…" at bounding box center [593, 193] width 973 height 127
drag, startPoint x: 221, startPoint y: 231, endPoint x: 43, endPoint y: 230, distance: 178.6
click at [43, 230] on div "Patients Insurance Verification Setup Help Center Settings Schedule Insurance V…" at bounding box center [736, 416] width 1472 height 724
paste input "CLI7277049"
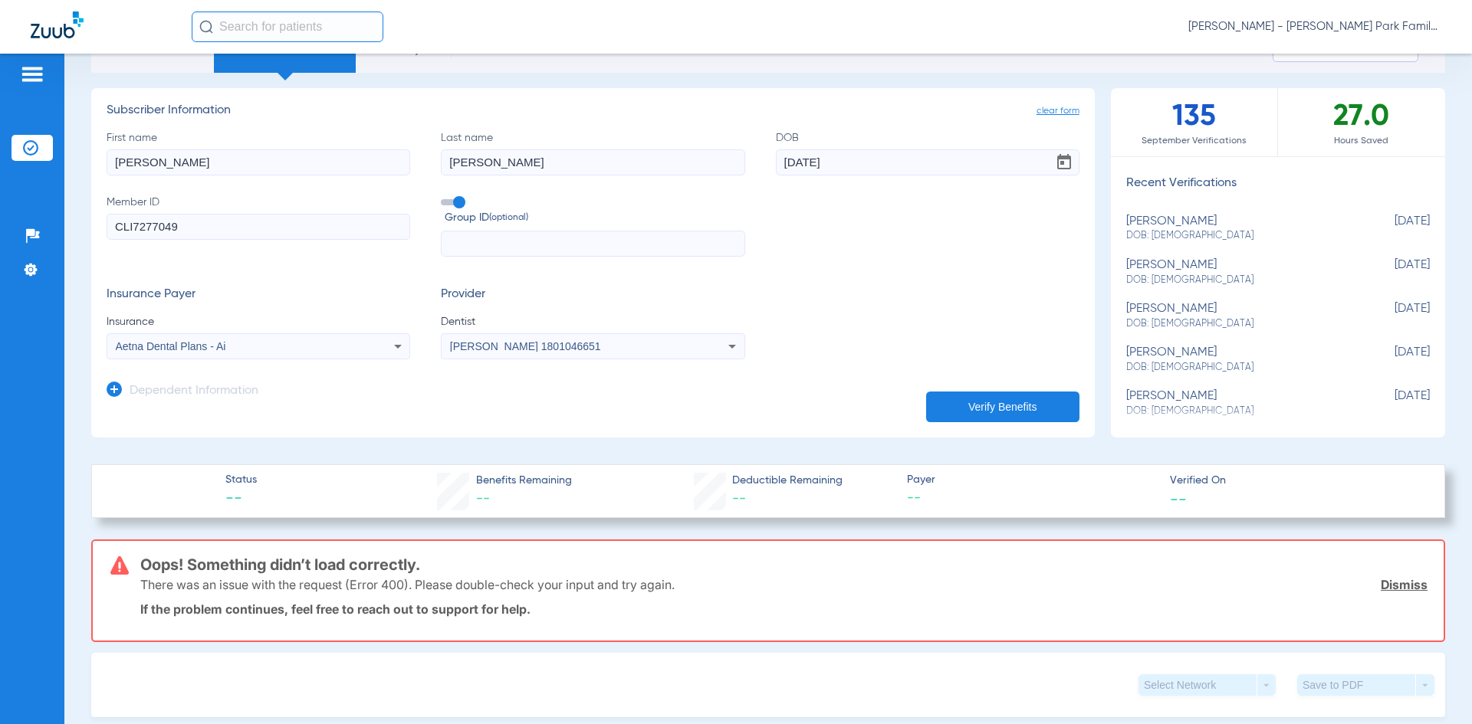
type input "CLI7277049"
click at [504, 244] on input "text" at bounding box center [592, 244] width 303 height 26
type input "DVH001"
click at [986, 375] on app-dependent-form "Dependent Information" at bounding box center [593, 384] width 973 height 51
click at [1025, 406] on button "Verify Benefits" at bounding box center [1002, 407] width 153 height 31
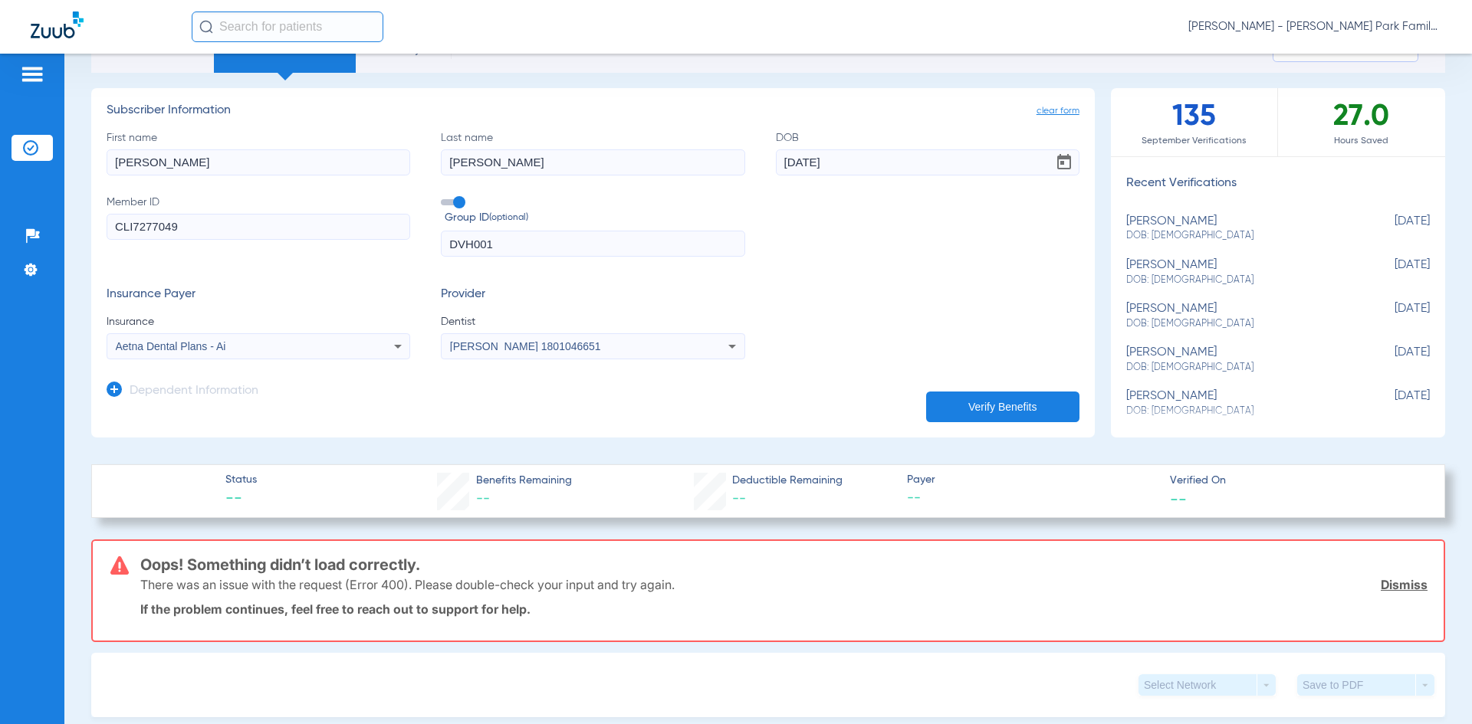
click at [1025, 406] on button "Verify Benefits" at bounding box center [1002, 407] width 153 height 31
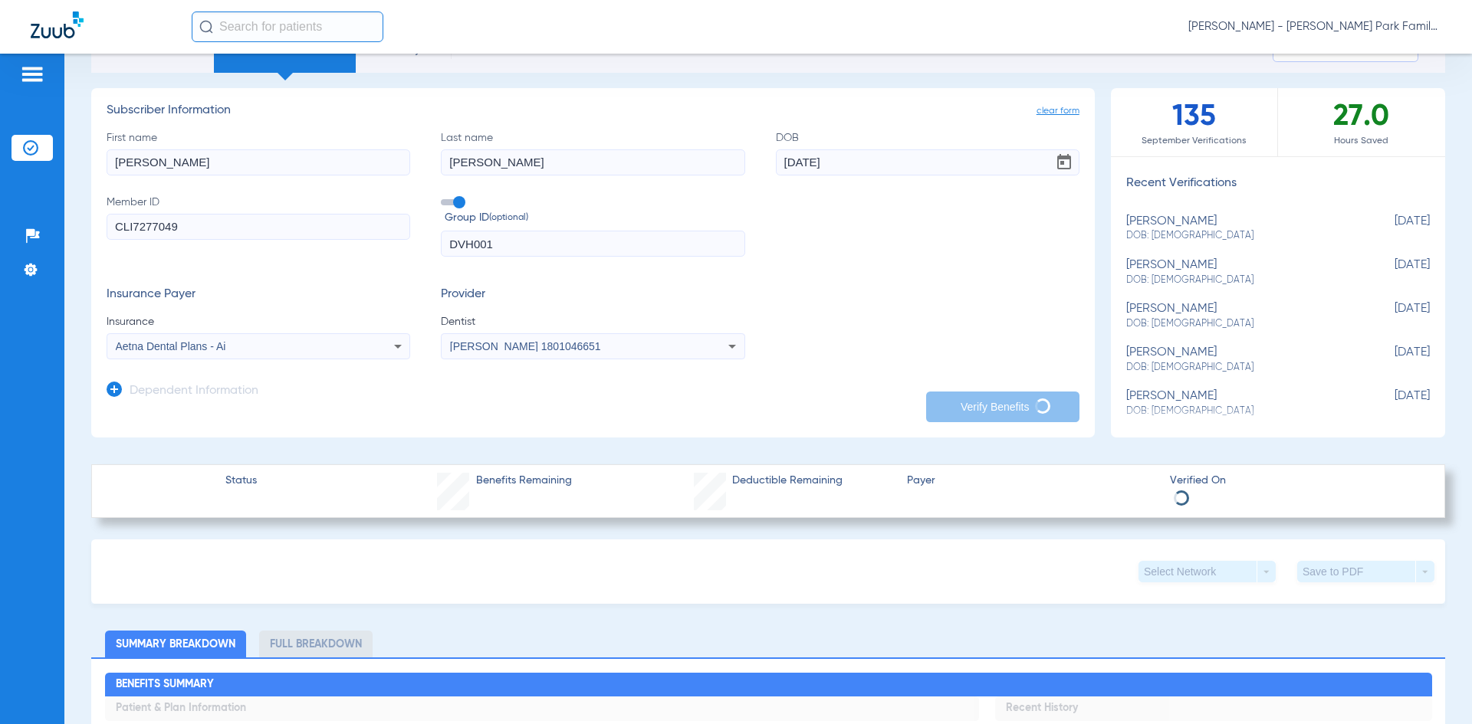
click at [1025, 406] on button "Verify Benefits" at bounding box center [1002, 407] width 153 height 31
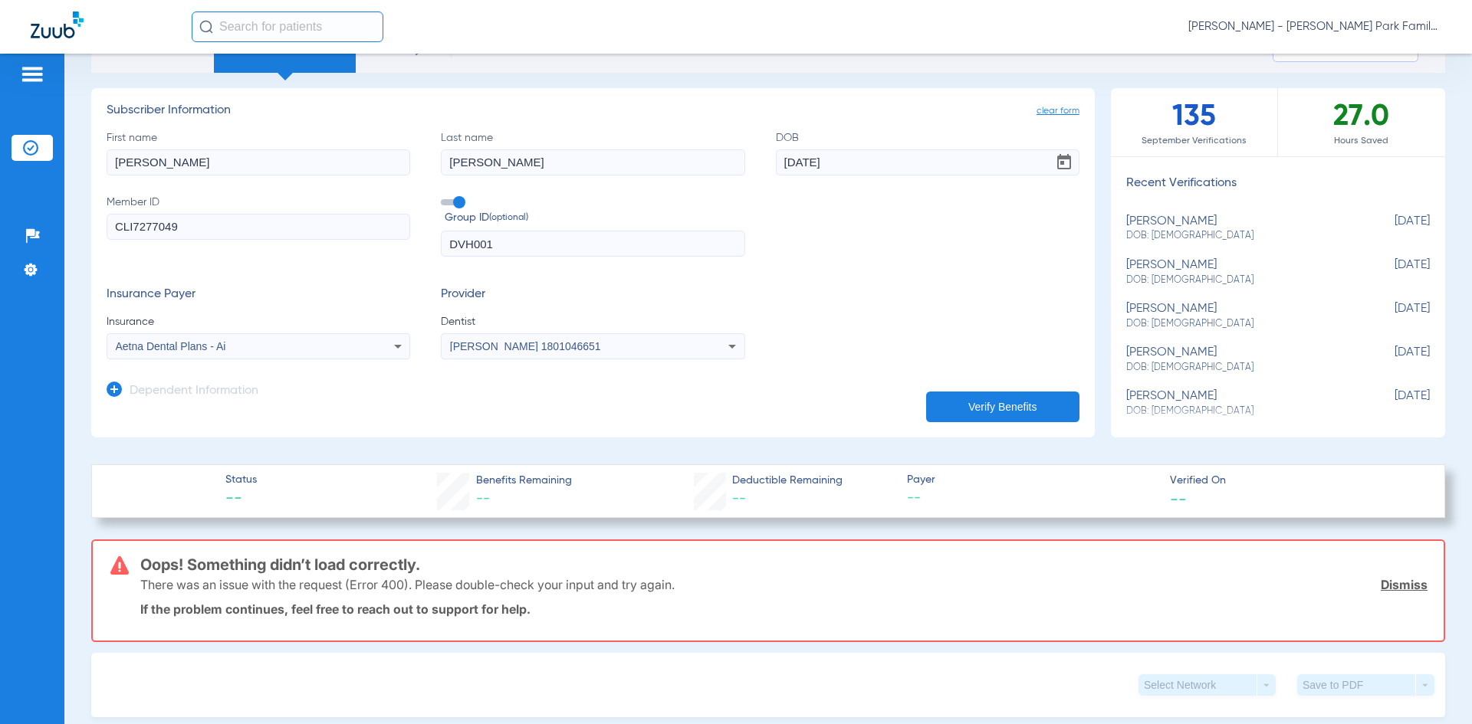
click at [1025, 406] on button "Verify Benefits" at bounding box center [1002, 407] width 153 height 31
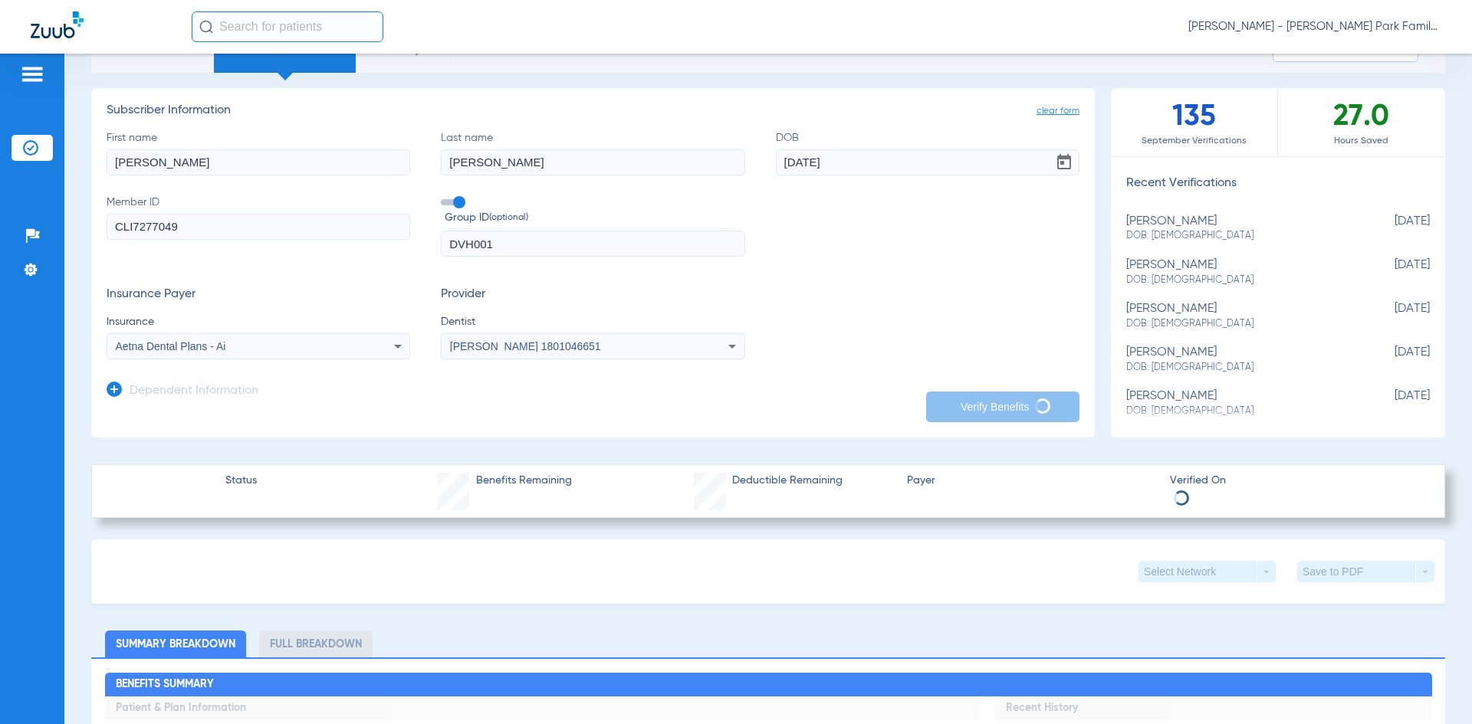
click at [1025, 406] on button "Verify Benefits" at bounding box center [1002, 407] width 153 height 31
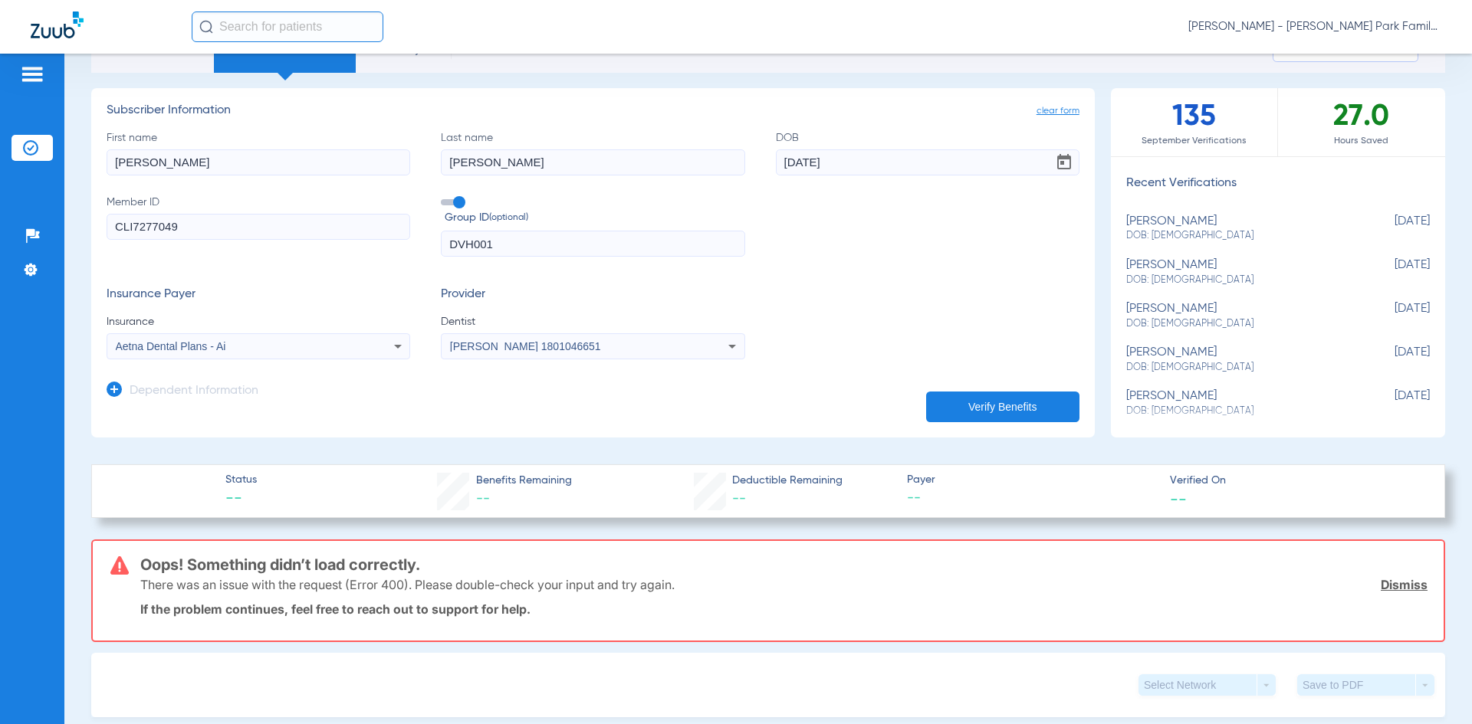
click at [1025, 406] on button "Verify Benefits" at bounding box center [1002, 407] width 153 height 31
click at [1131, 277] on span "DOB: [DEMOGRAPHIC_DATA]" at bounding box center [1239, 281] width 227 height 14
type input "[PERSON_NAME]"
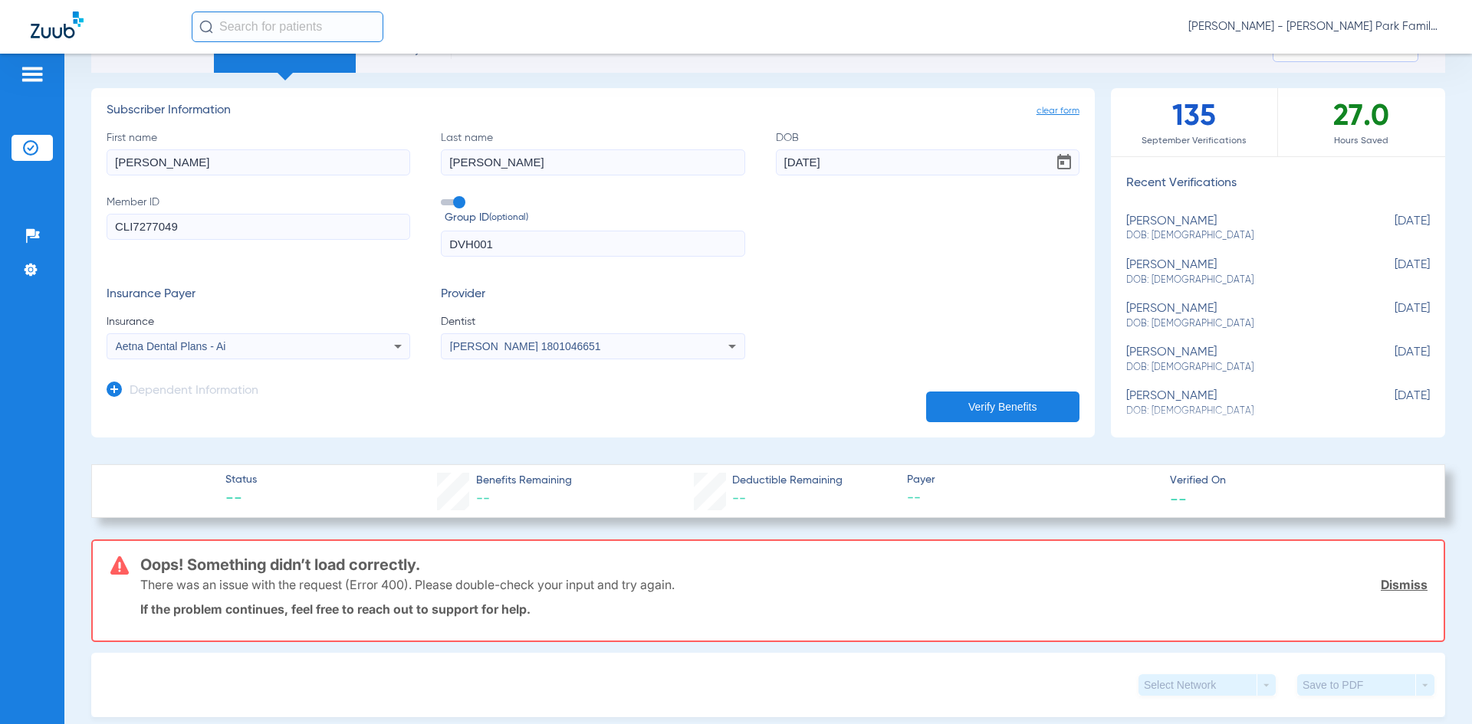
type input "[PERSON_NAME]"
type input "[DATE]"
type input "U23110201"
type input "2463754"
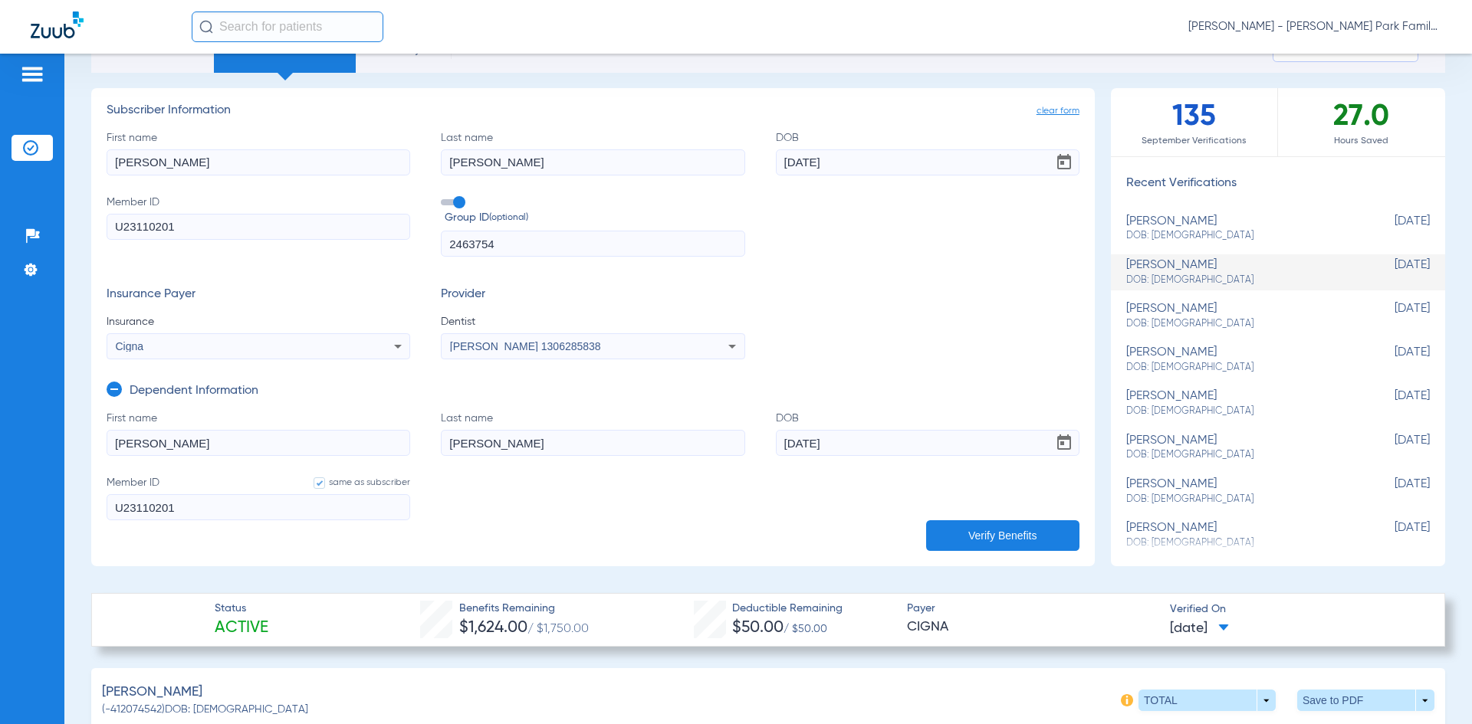
drag, startPoint x: 1008, startPoint y: 532, endPoint x: 983, endPoint y: 544, distance: 27.4
click at [1006, 536] on button "Verify Benefits" at bounding box center [1002, 535] width 153 height 31
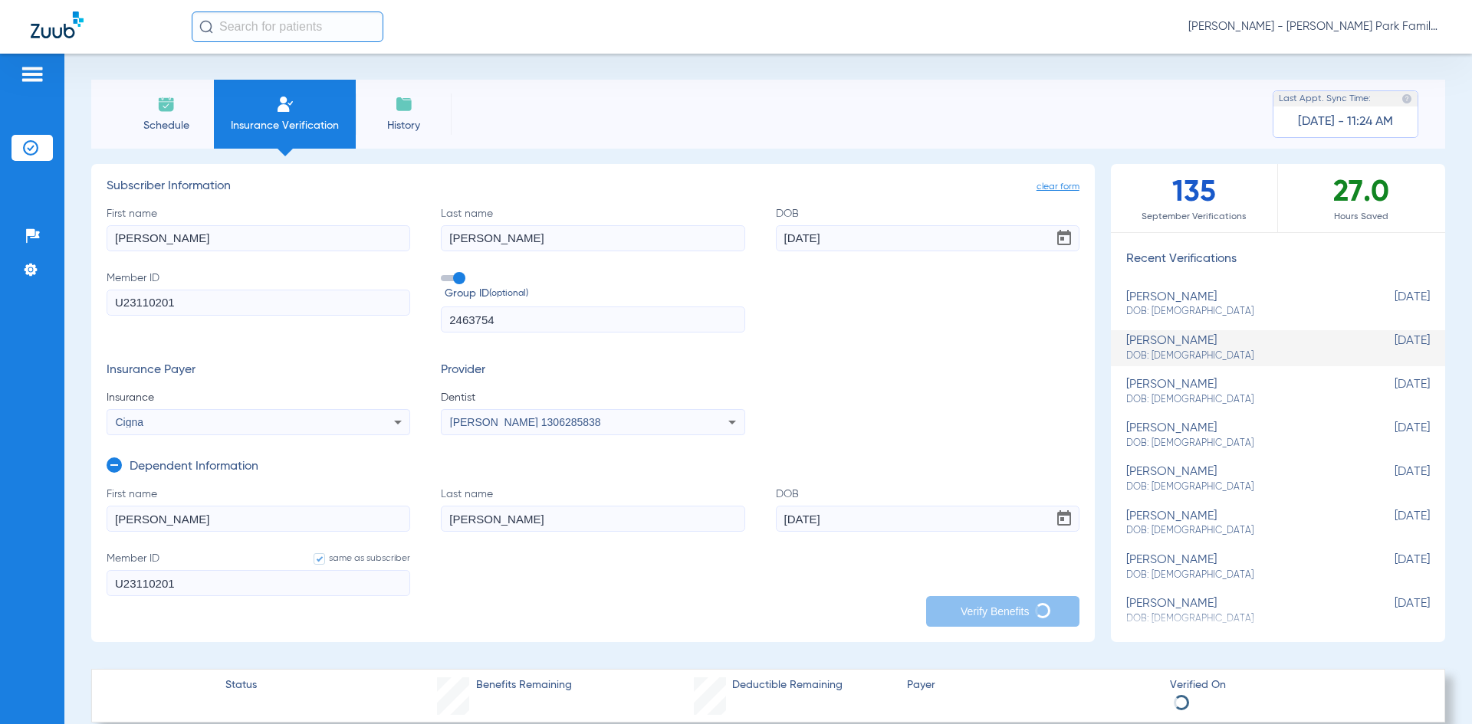
scroll to position [0, 0]
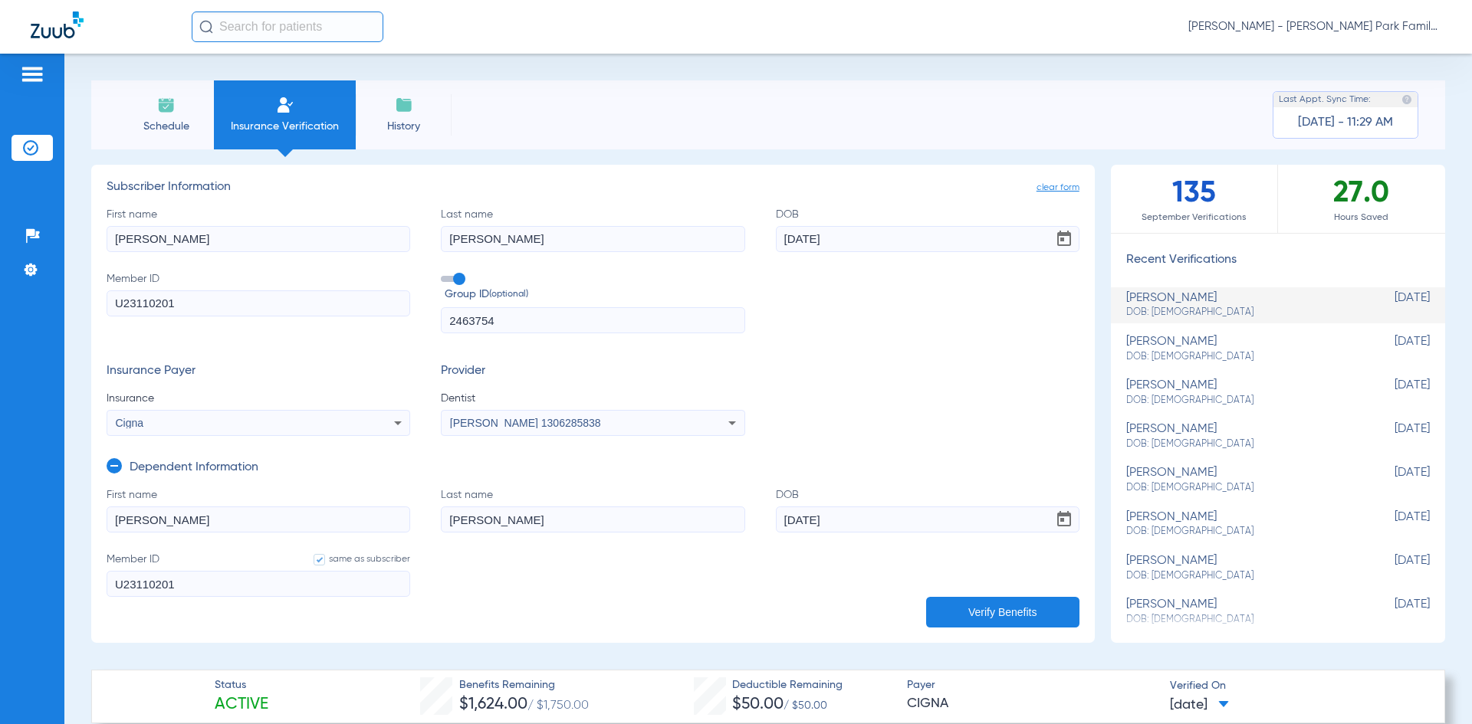
click at [288, 116] on li "Insurance Verification" at bounding box center [285, 114] width 142 height 69
click at [180, 126] on span "Schedule" at bounding box center [166, 126] width 73 height 15
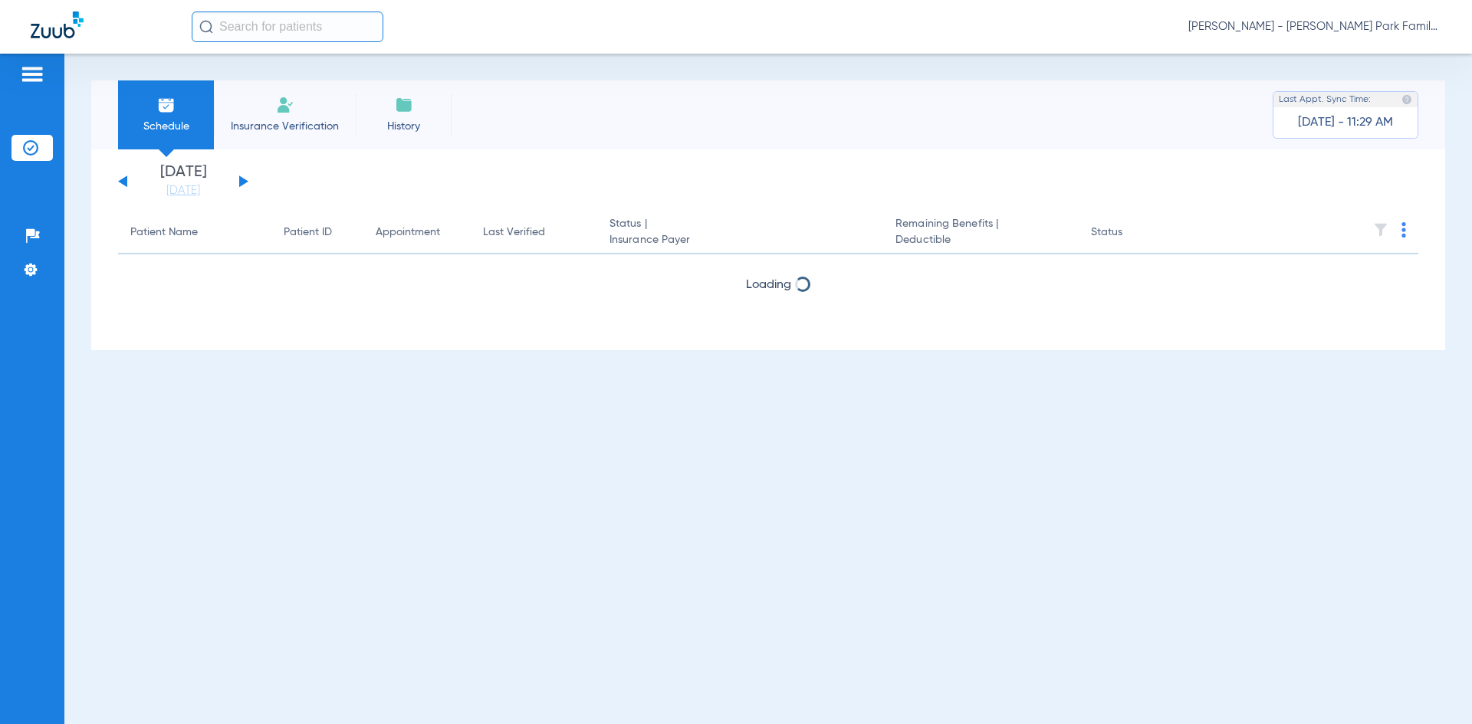
click at [269, 119] on span "Insurance Verification" at bounding box center [284, 126] width 119 height 15
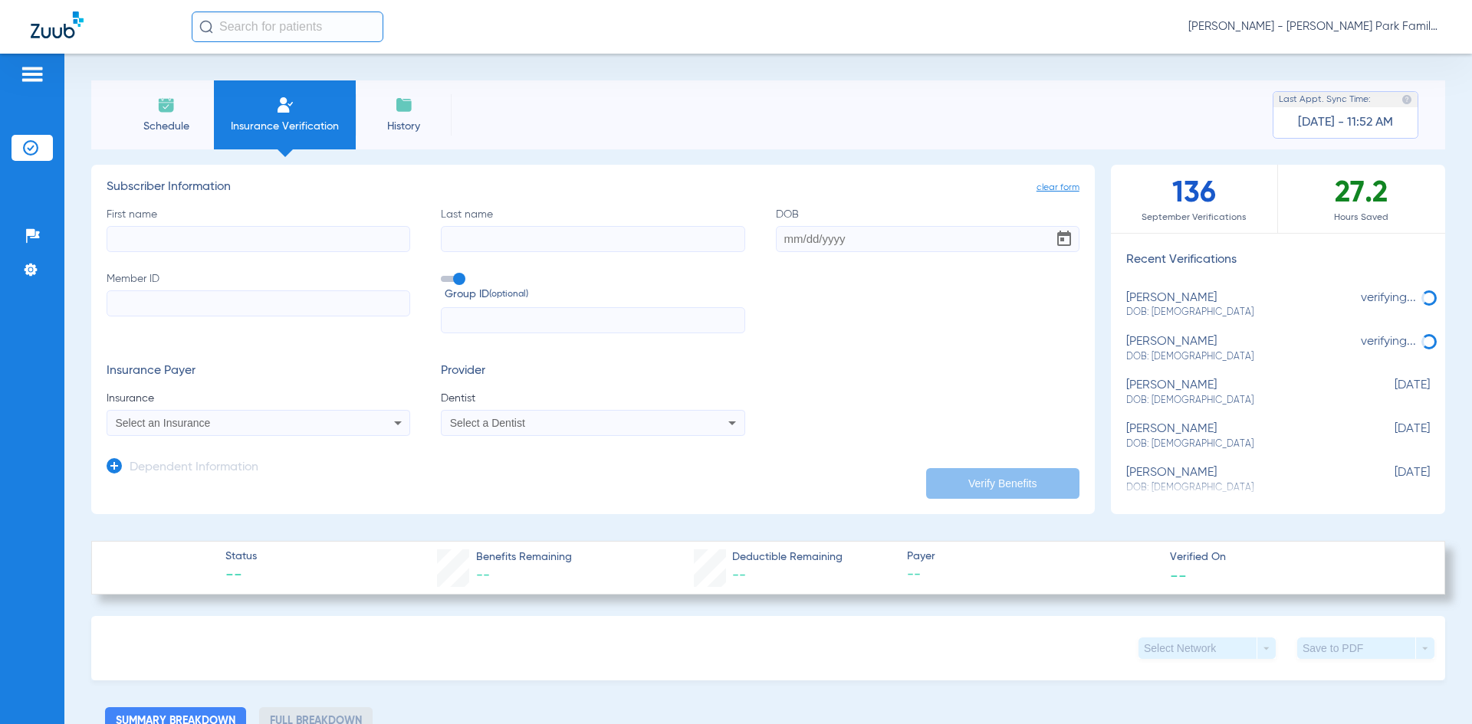
click at [328, 238] on input "First name" at bounding box center [258, 239] width 303 height 26
type input "[PERSON_NAME]"
click at [857, 130] on div "Schedule Insurance Verification History Last Appt. Sync Time: [DATE] - 11:52 AM" at bounding box center [767, 114] width 1353 height 69
click at [884, 243] on input "[DATE]" at bounding box center [927, 239] width 303 height 26
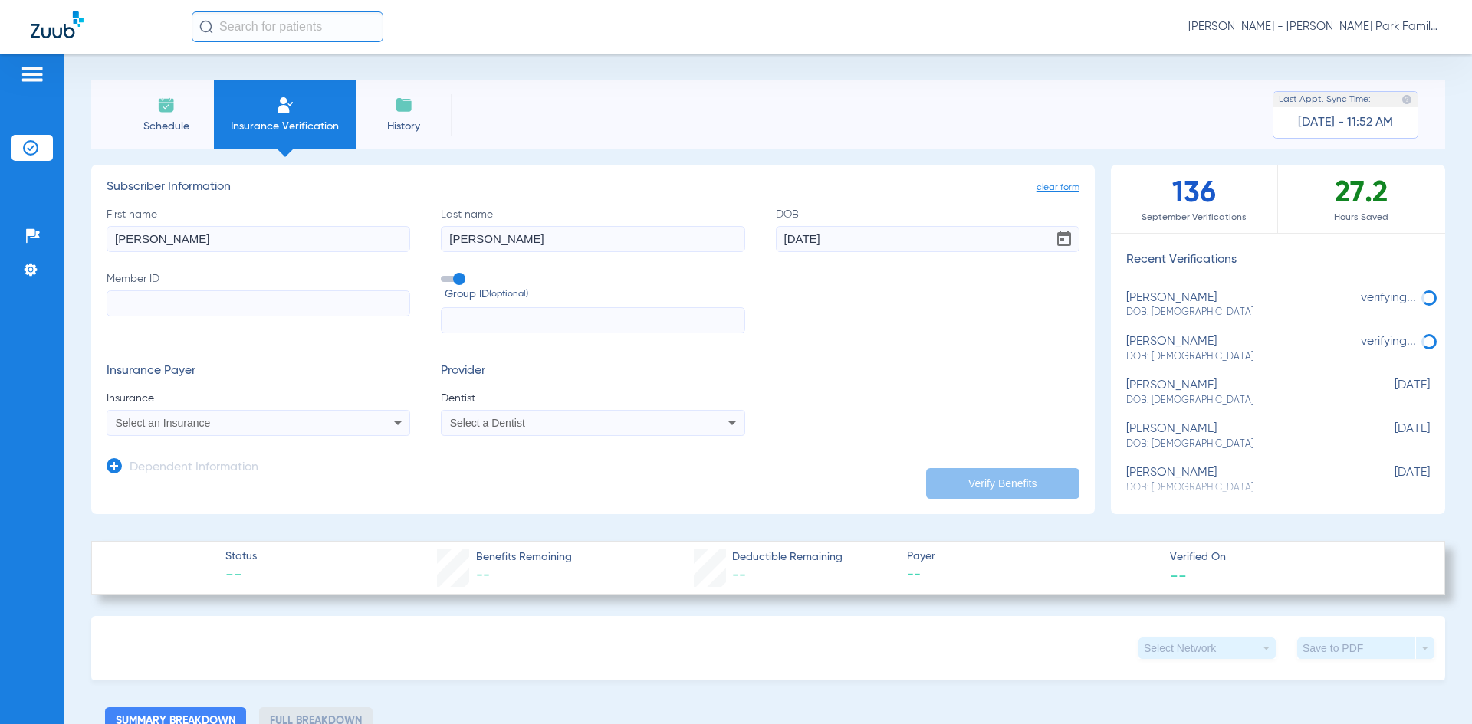
type input "[DATE]"
click at [235, 310] on input "Member ID" at bounding box center [258, 303] width 303 height 26
type input "CLI7277049"
click at [484, 330] on input "text" at bounding box center [592, 320] width 303 height 26
type input "DVH001"
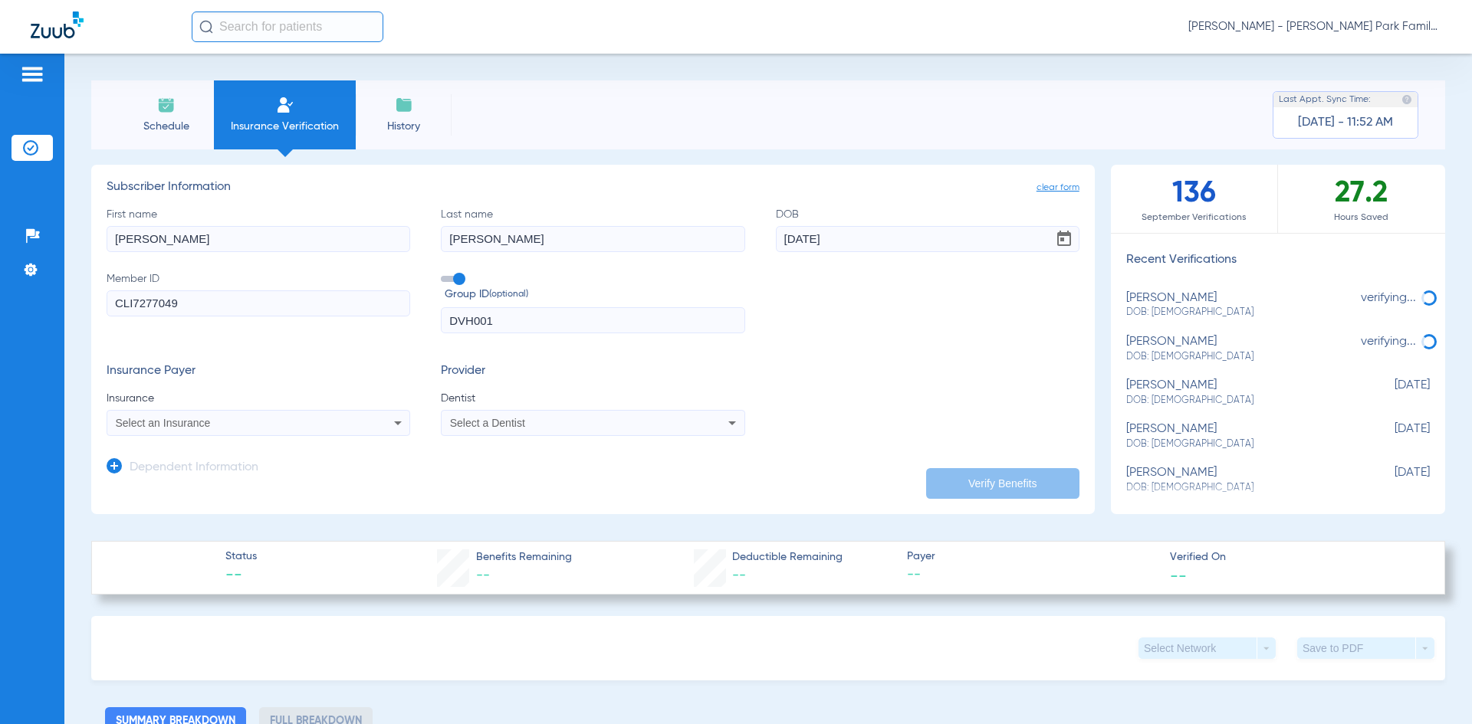
click at [345, 423] on div "Select an Insurance" at bounding box center [258, 423] width 302 height 18
click at [264, 455] on input "careington" at bounding box center [236, 447] width 258 height 31
click at [181, 454] on input "careington" at bounding box center [236, 447] width 258 height 31
type input "careington"
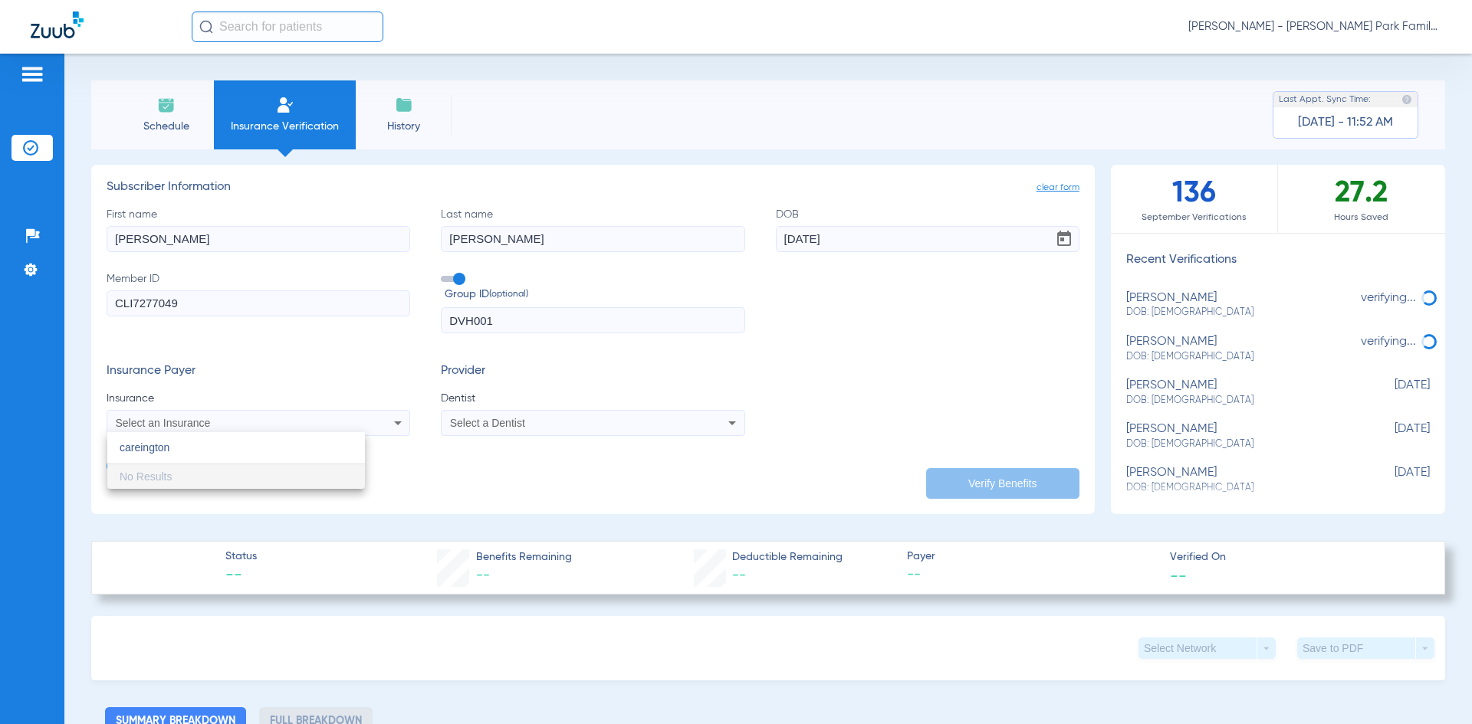
click at [191, 448] on input "careington" at bounding box center [236, 447] width 258 height 31
click at [155, 447] on input "careington" at bounding box center [236, 447] width 258 height 31
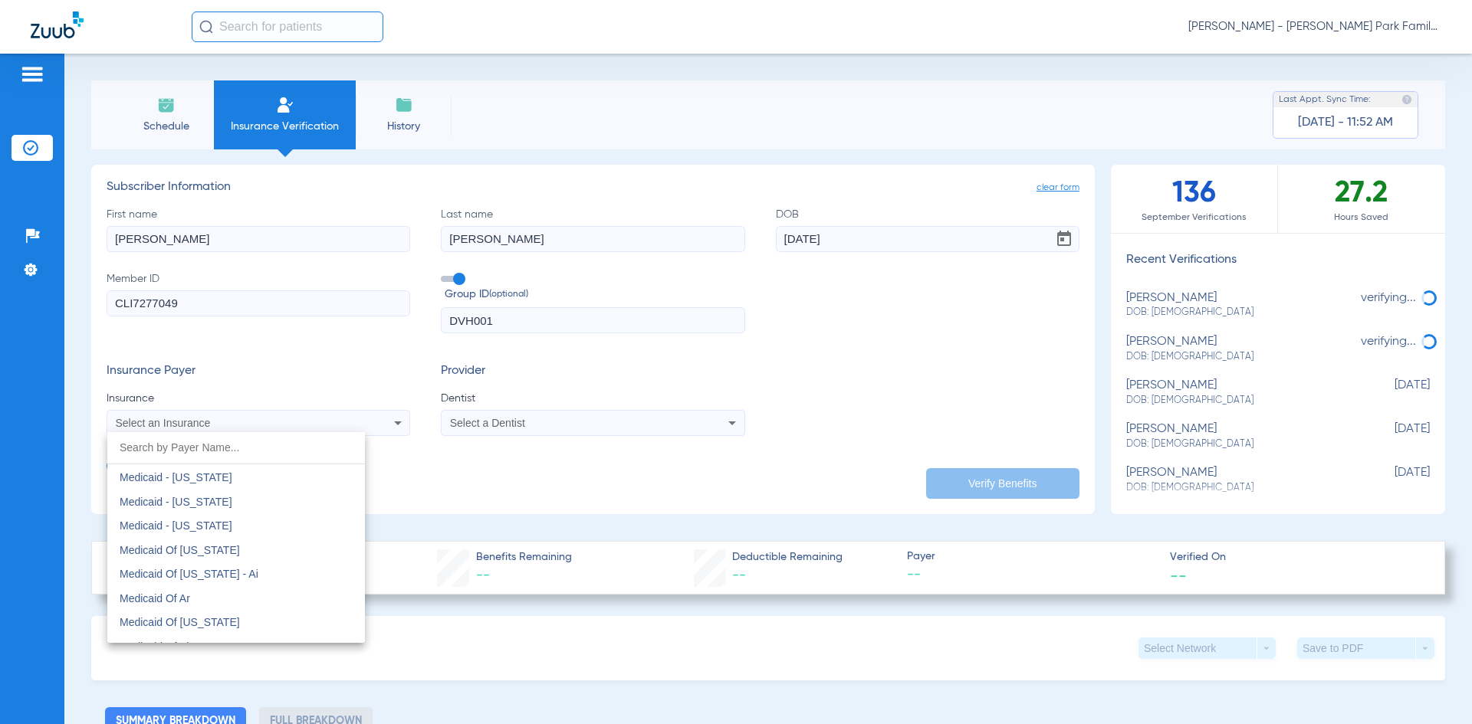
scroll to position [6438, 0]
